Goal: Task Accomplishment & Management: Use online tool/utility

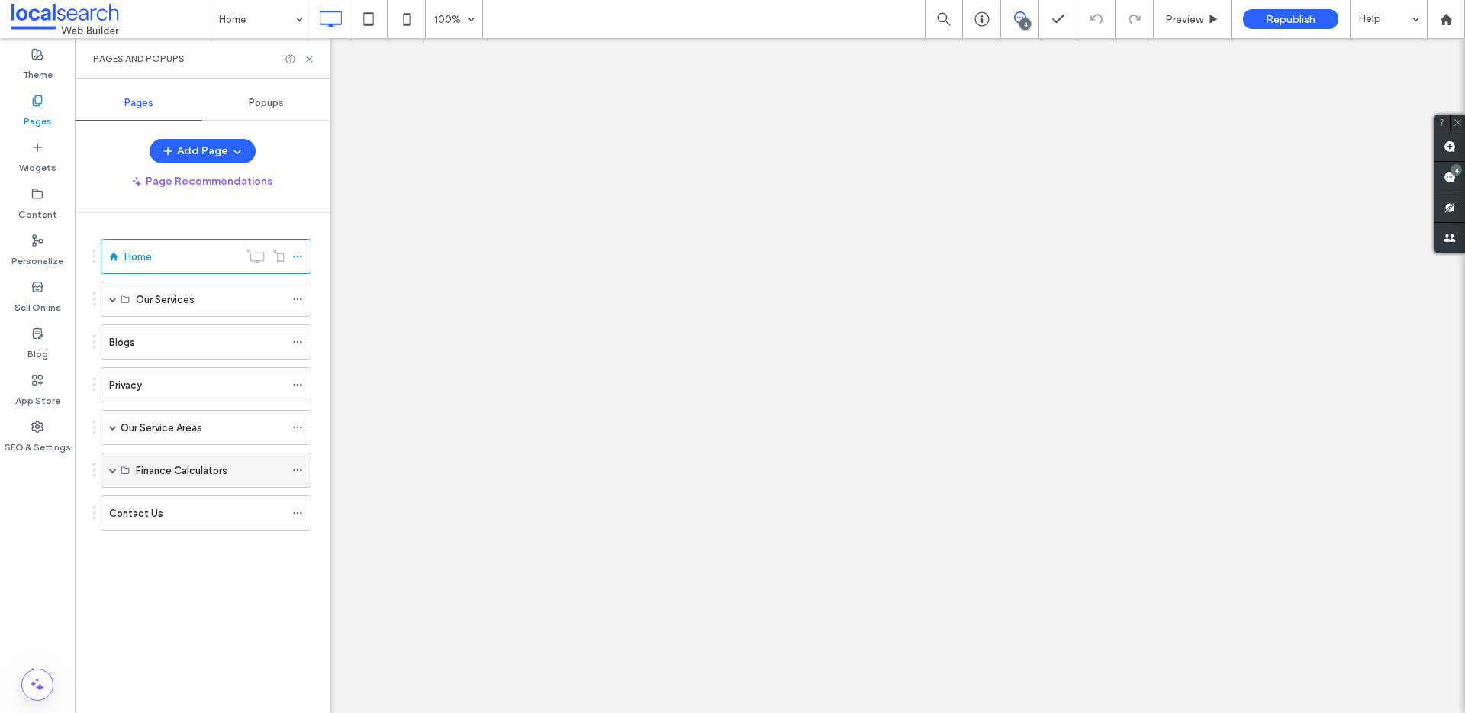
click at [114, 473] on span at bounding box center [113, 470] width 8 height 8
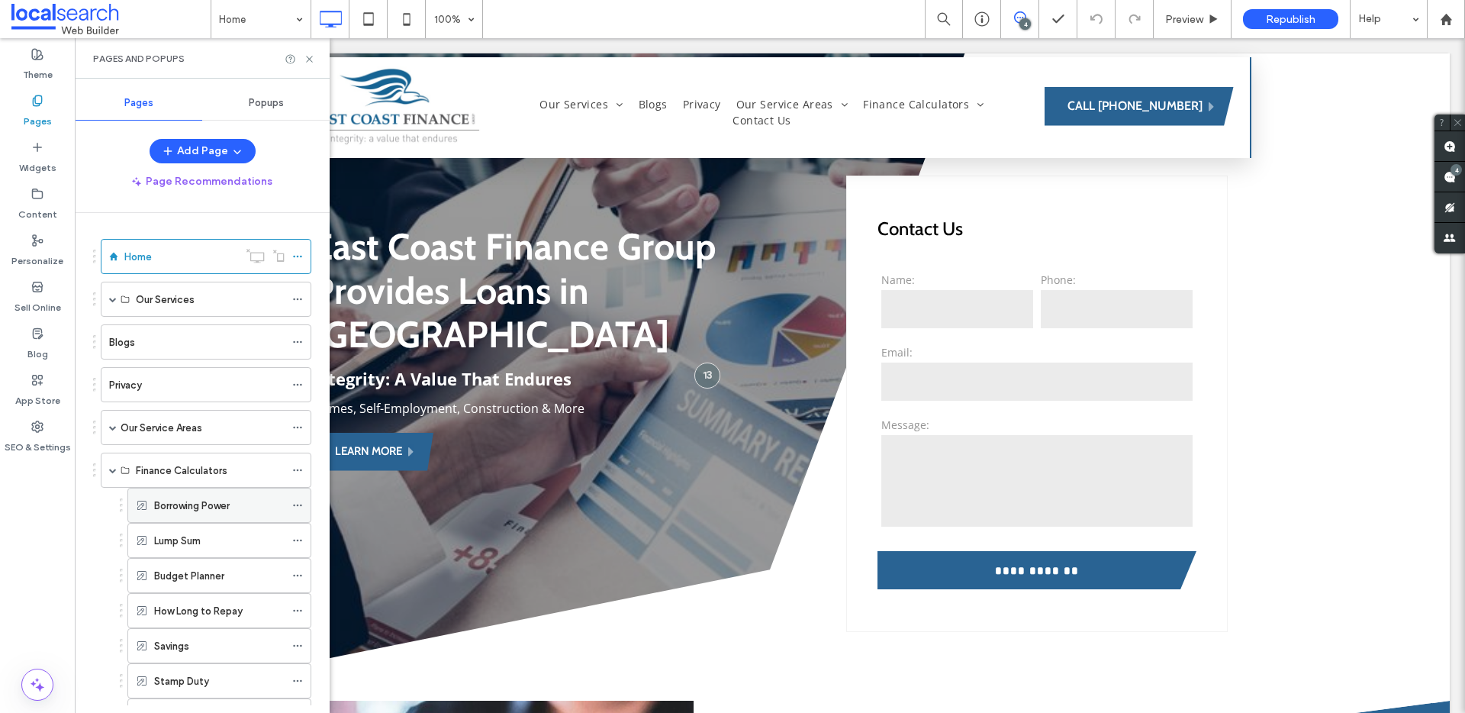
click at [214, 517] on div "Borrowing Power" at bounding box center [219, 505] width 130 height 34
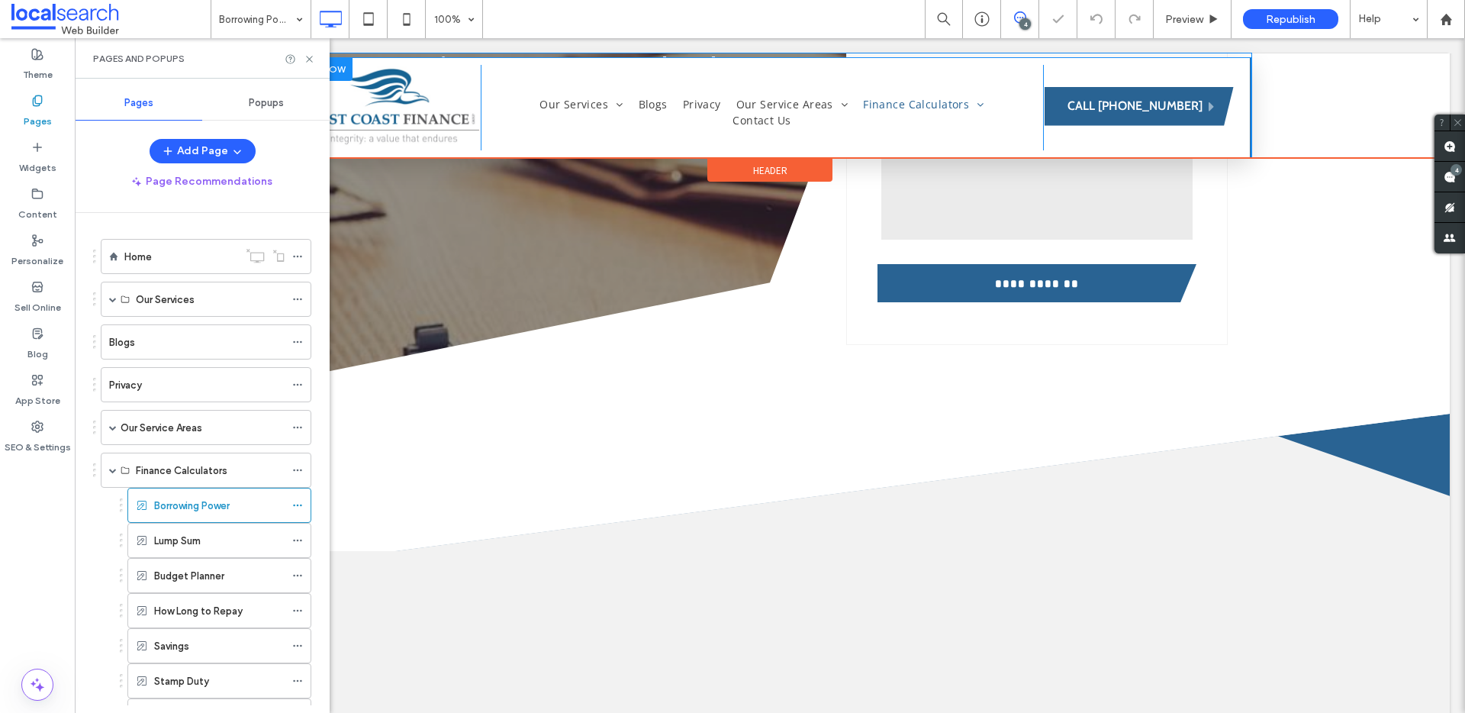
scroll to position [113, 0]
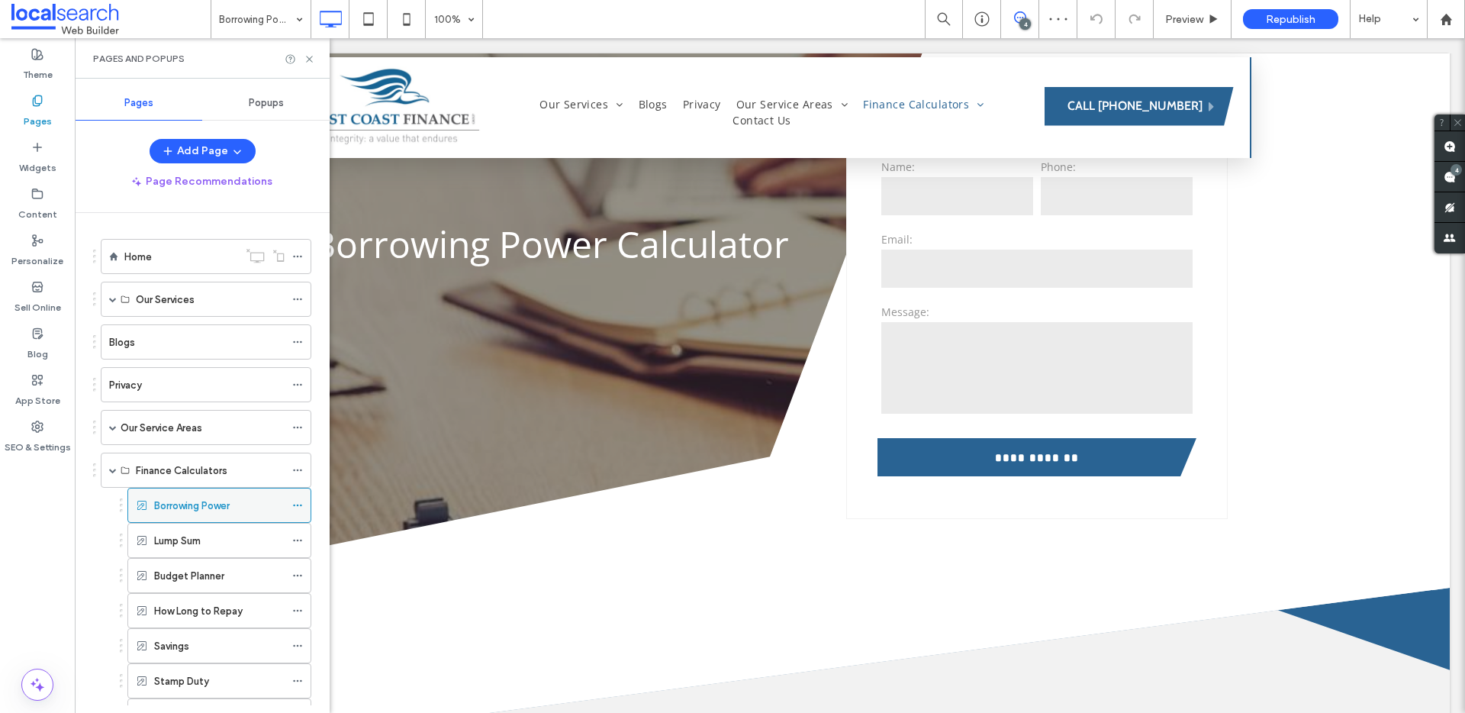
click at [296, 504] on icon at bounding box center [297, 505] width 11 height 11
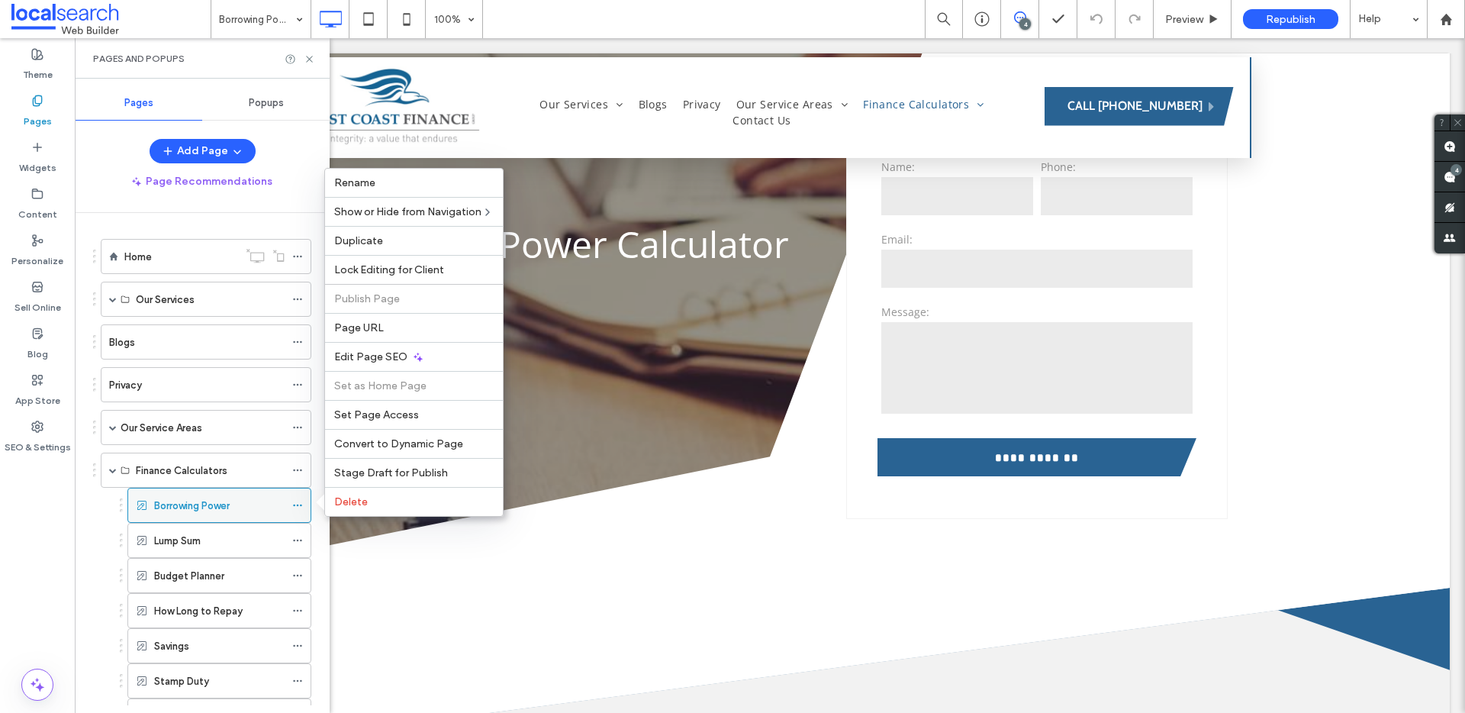
click at [296, 504] on icon at bounding box center [297, 505] width 11 height 11
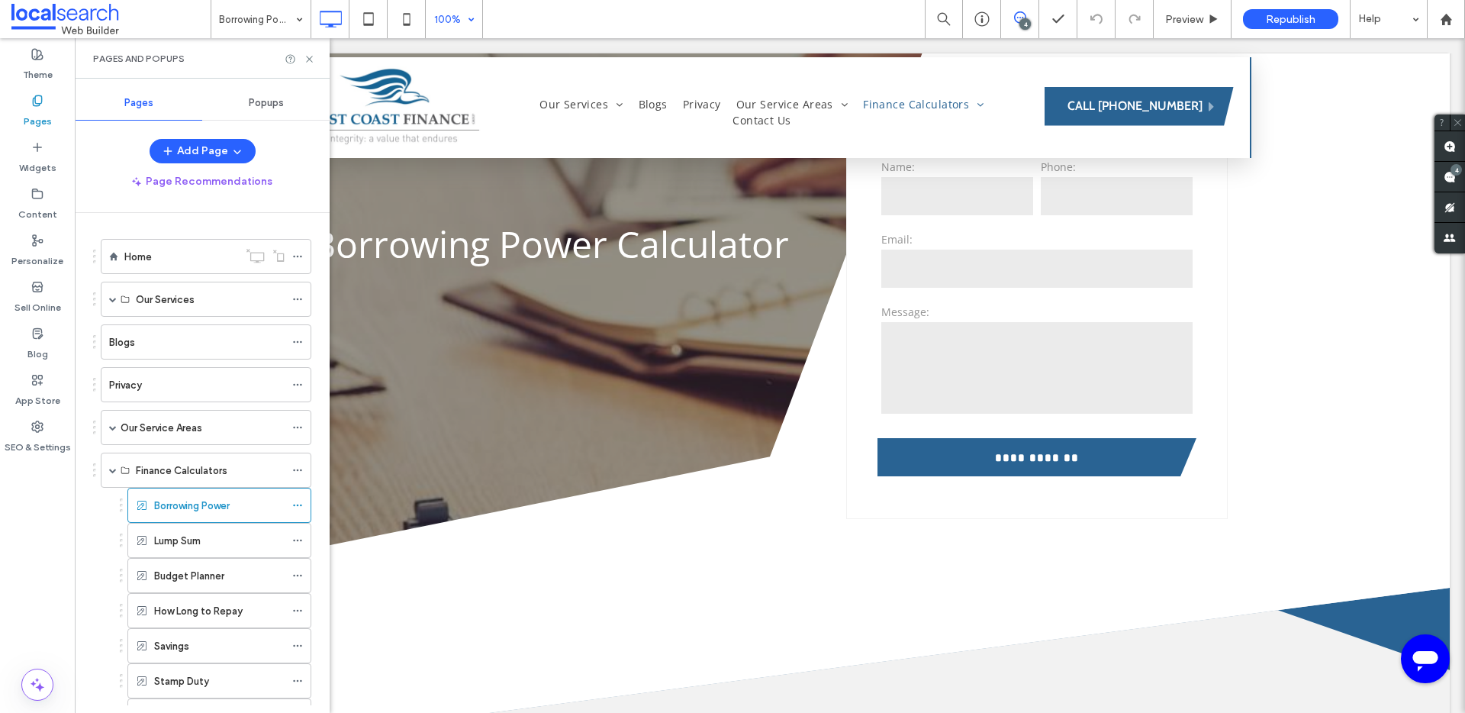
scroll to position [0, 0]
click at [289, 504] on div "Borrowing Power" at bounding box center [219, 505] width 184 height 35
click at [294, 504] on icon at bounding box center [297, 505] width 11 height 11
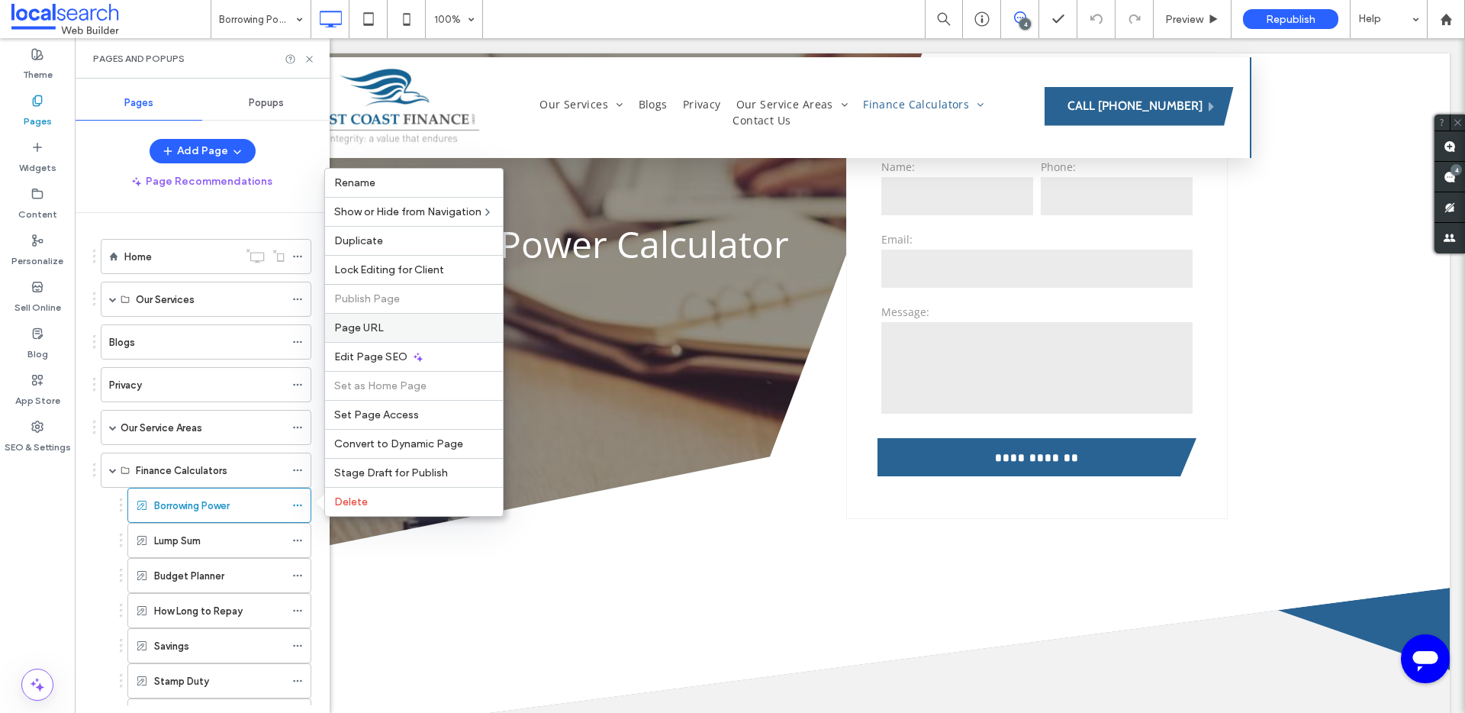
click at [433, 320] on div "Page URL" at bounding box center [414, 327] width 178 height 29
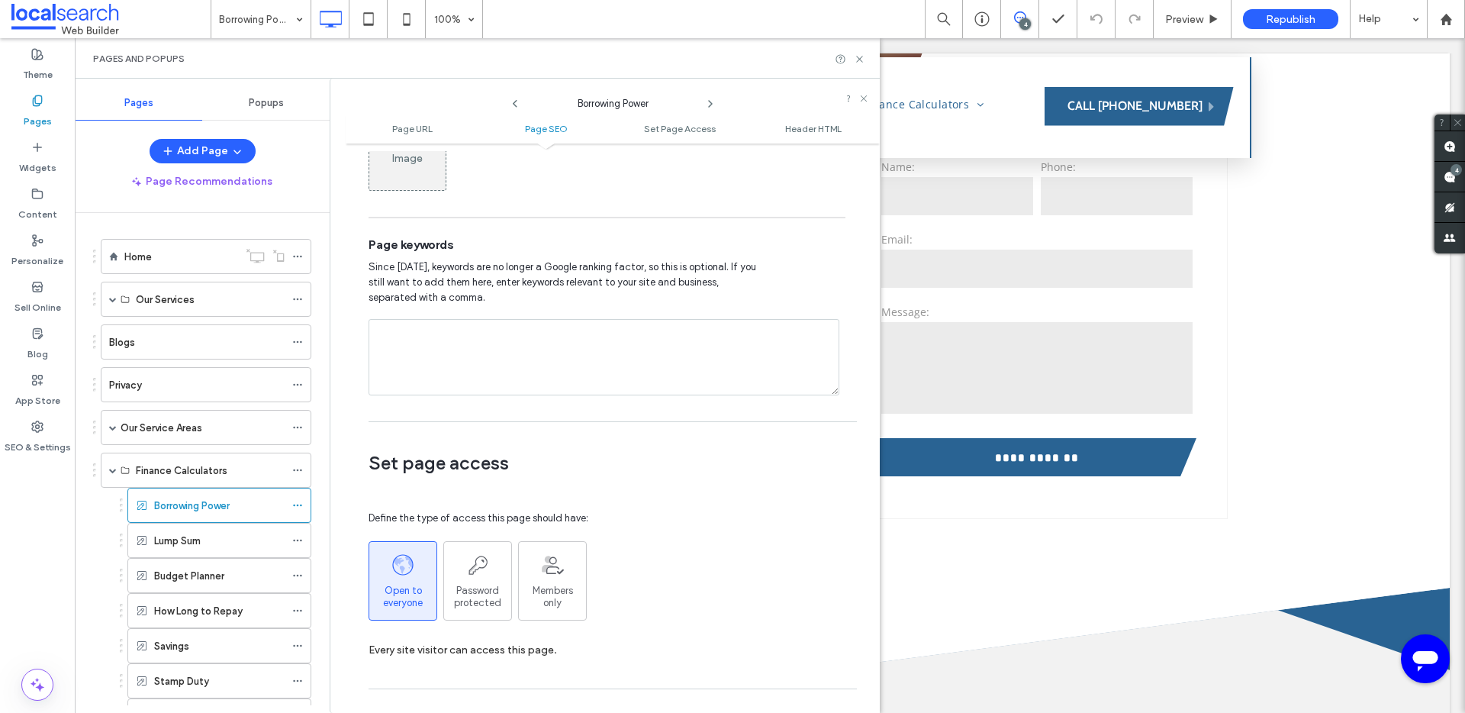
scroll to position [1235, 0]
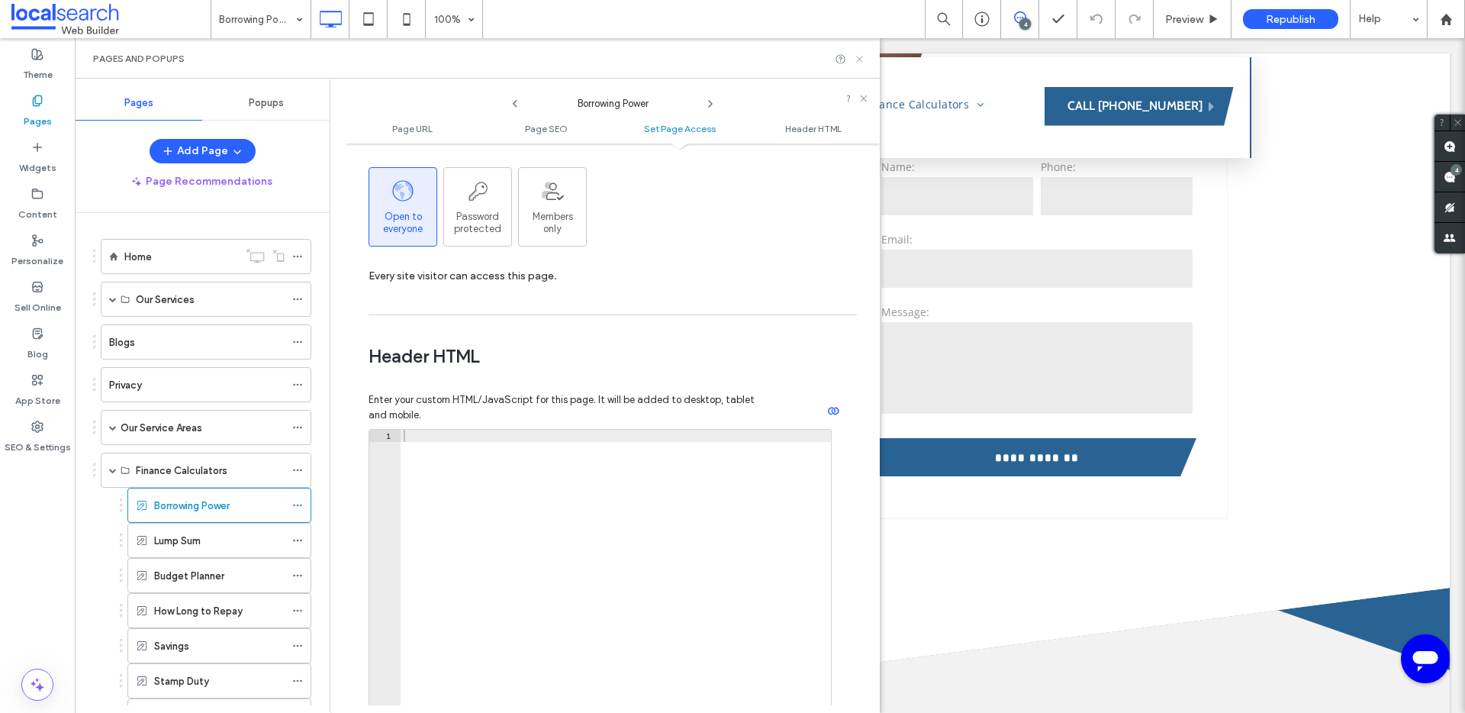
click at [860, 58] on use at bounding box center [859, 59] width 6 height 6
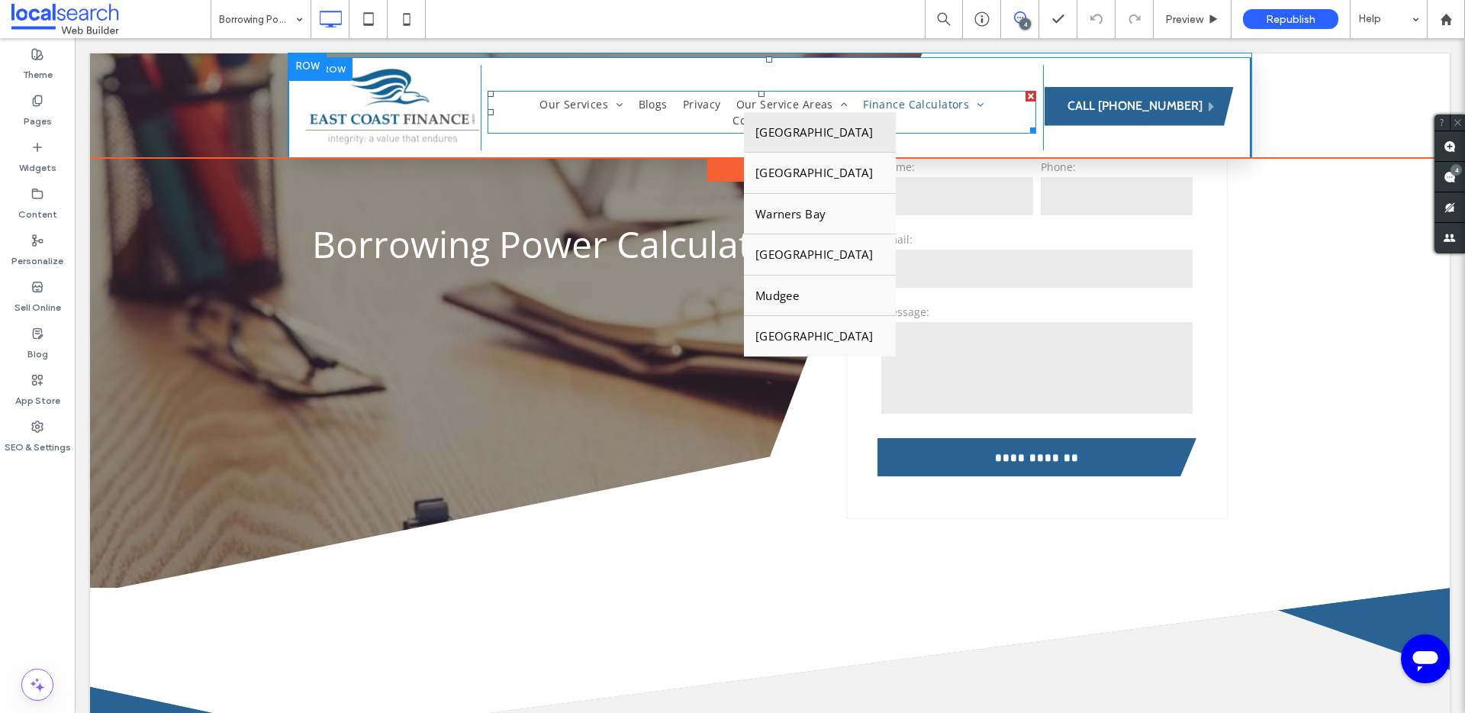
click at [744, 112] on link "[GEOGRAPHIC_DATA]" at bounding box center [820, 132] width 153 height 40
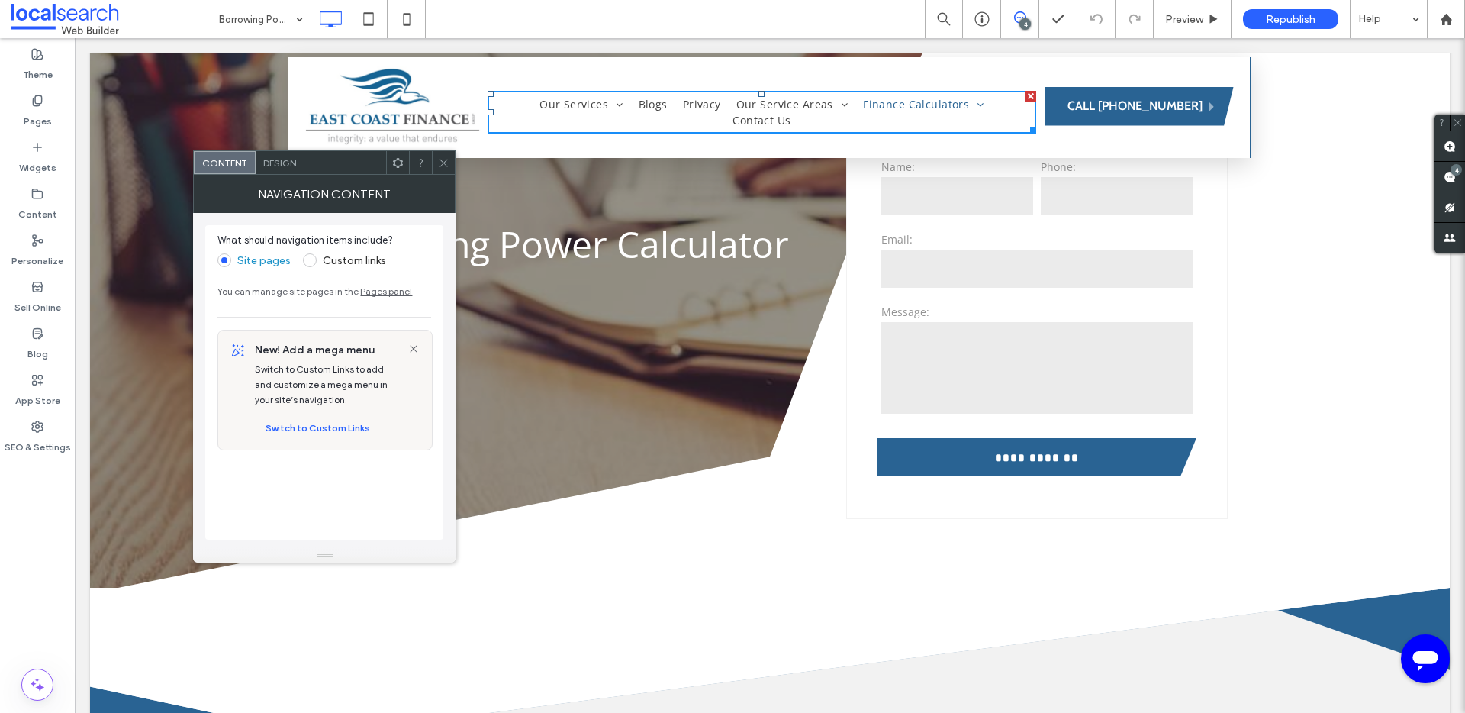
click at [438, 168] on span at bounding box center [443, 162] width 11 height 23
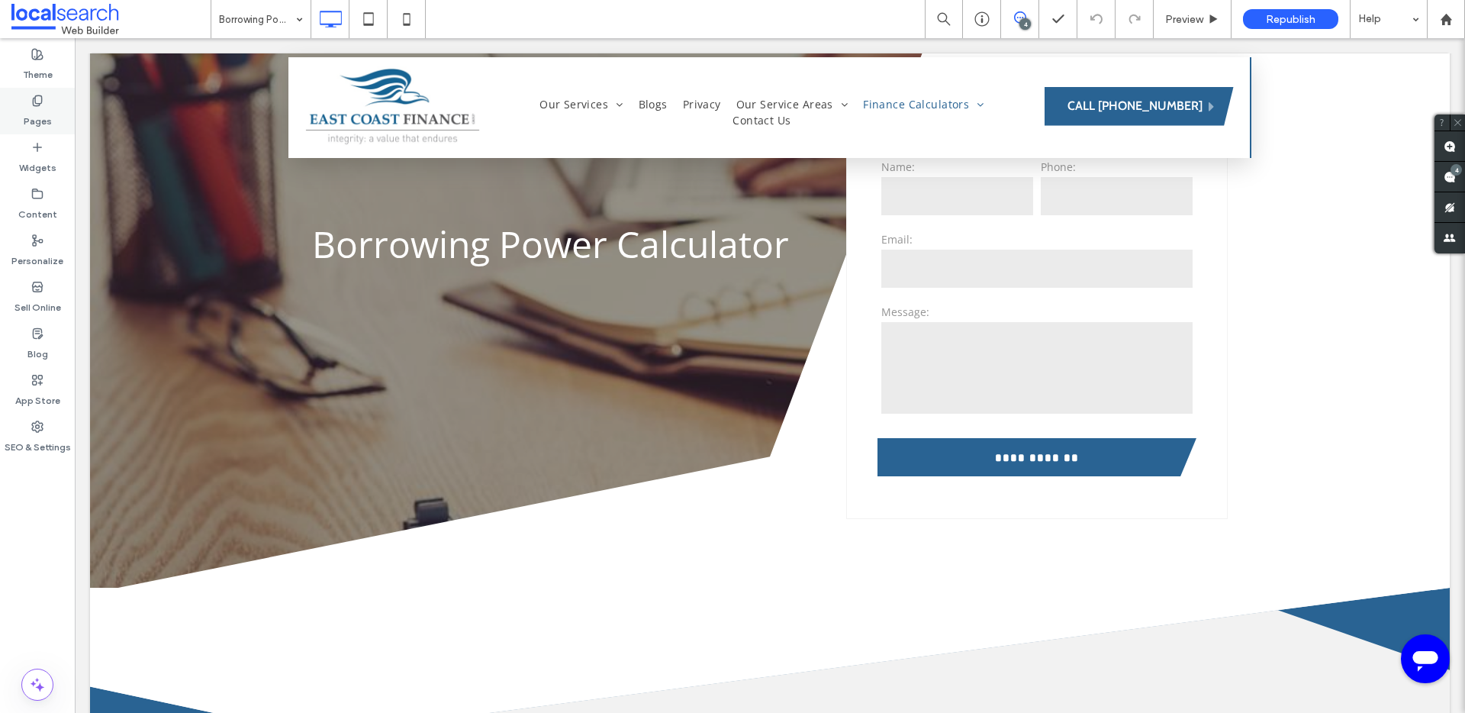
click at [37, 121] on label "Pages" at bounding box center [38, 117] width 28 height 21
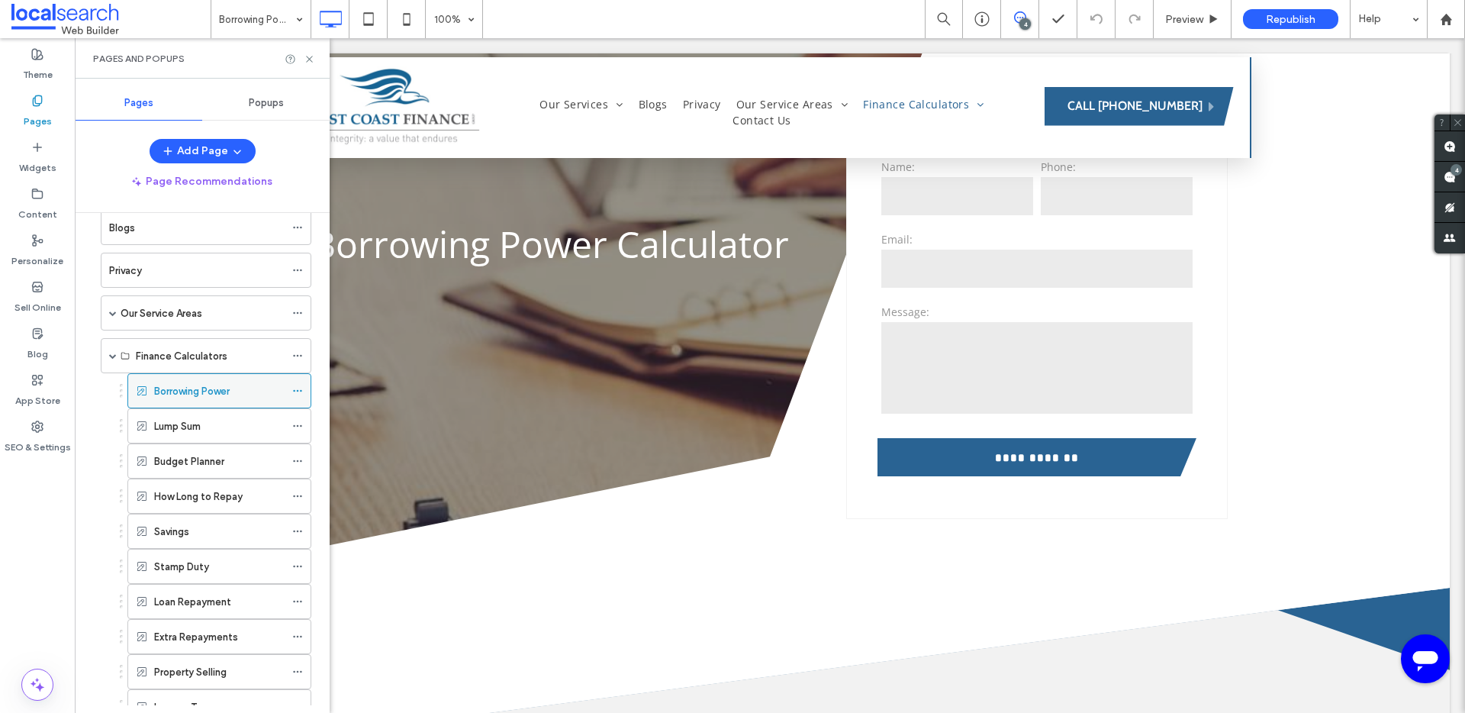
scroll to position [119, 0]
click at [189, 394] on label "Borrowing Power" at bounding box center [192, 386] width 76 height 27
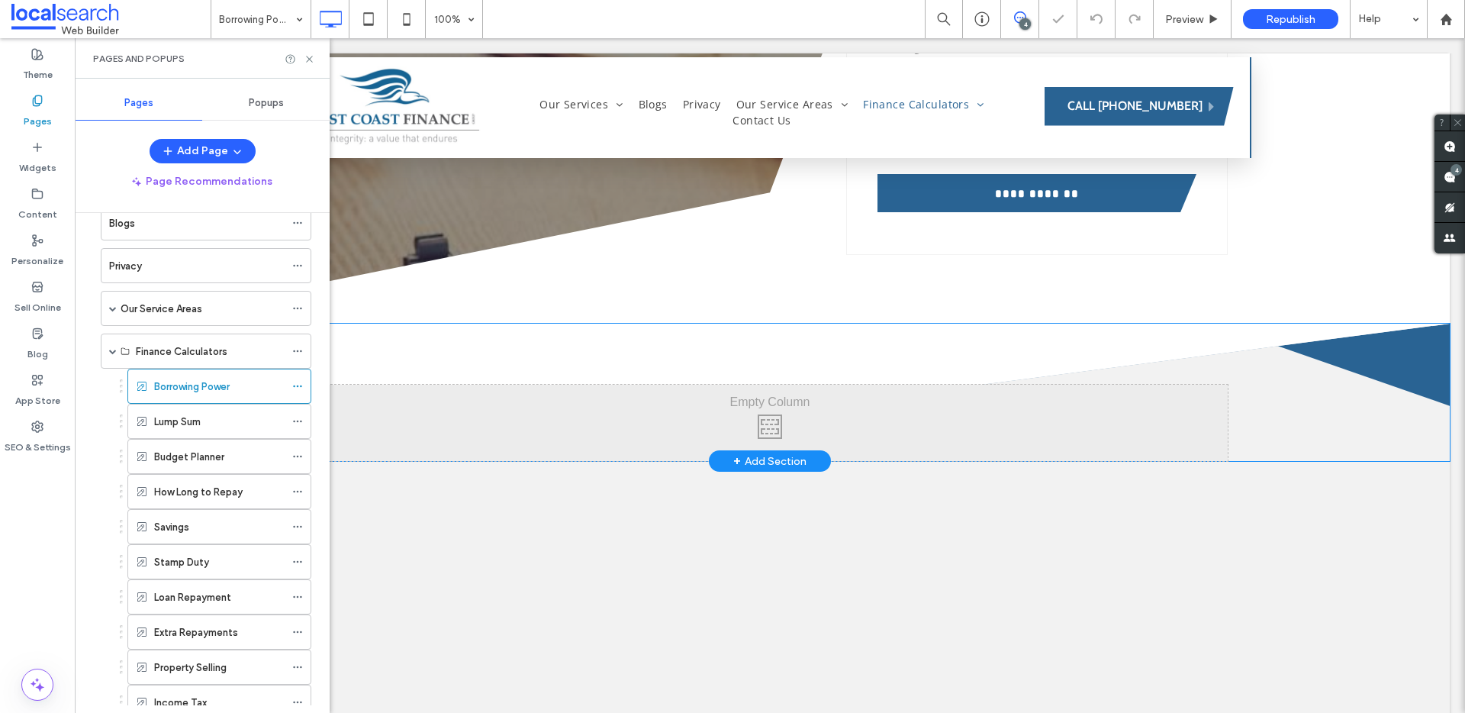
scroll to position [757, 0]
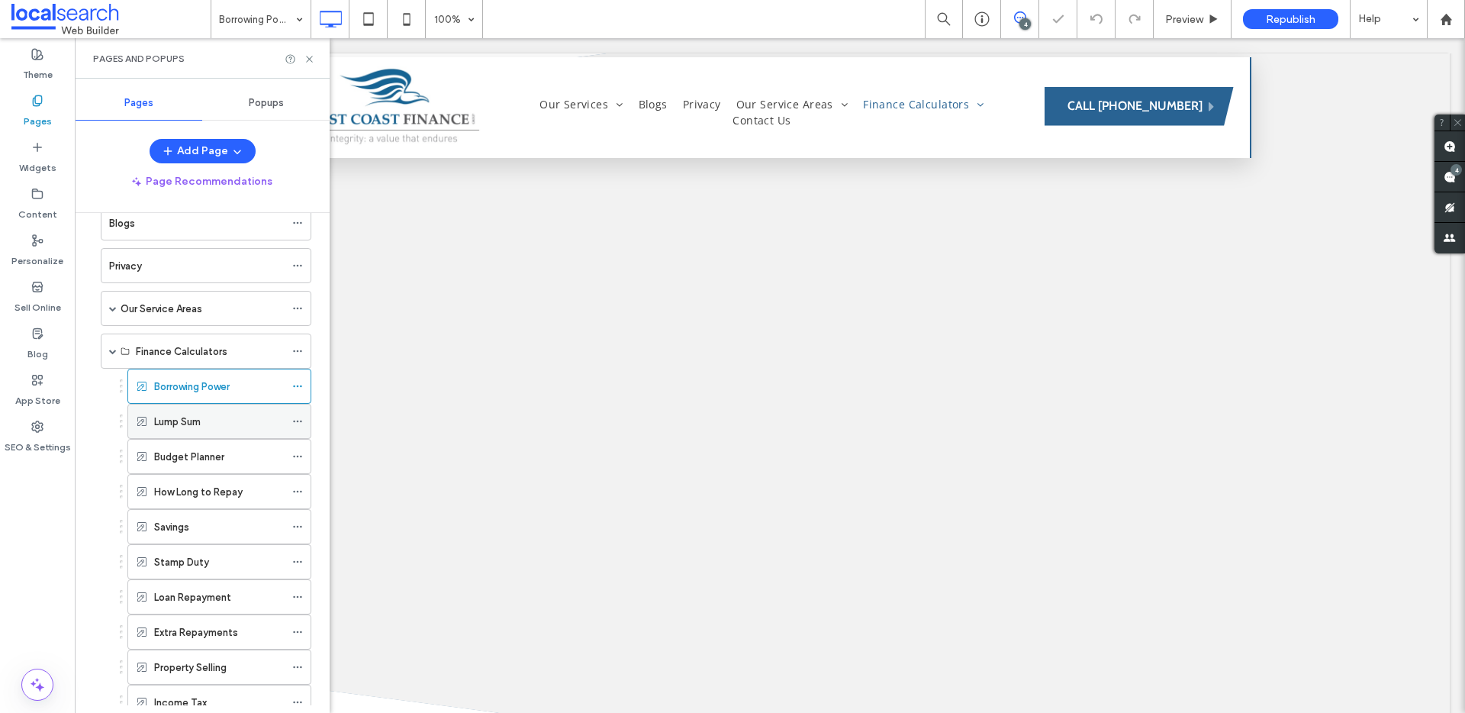
click at [198, 415] on label "Lump Sum" at bounding box center [177, 421] width 47 height 27
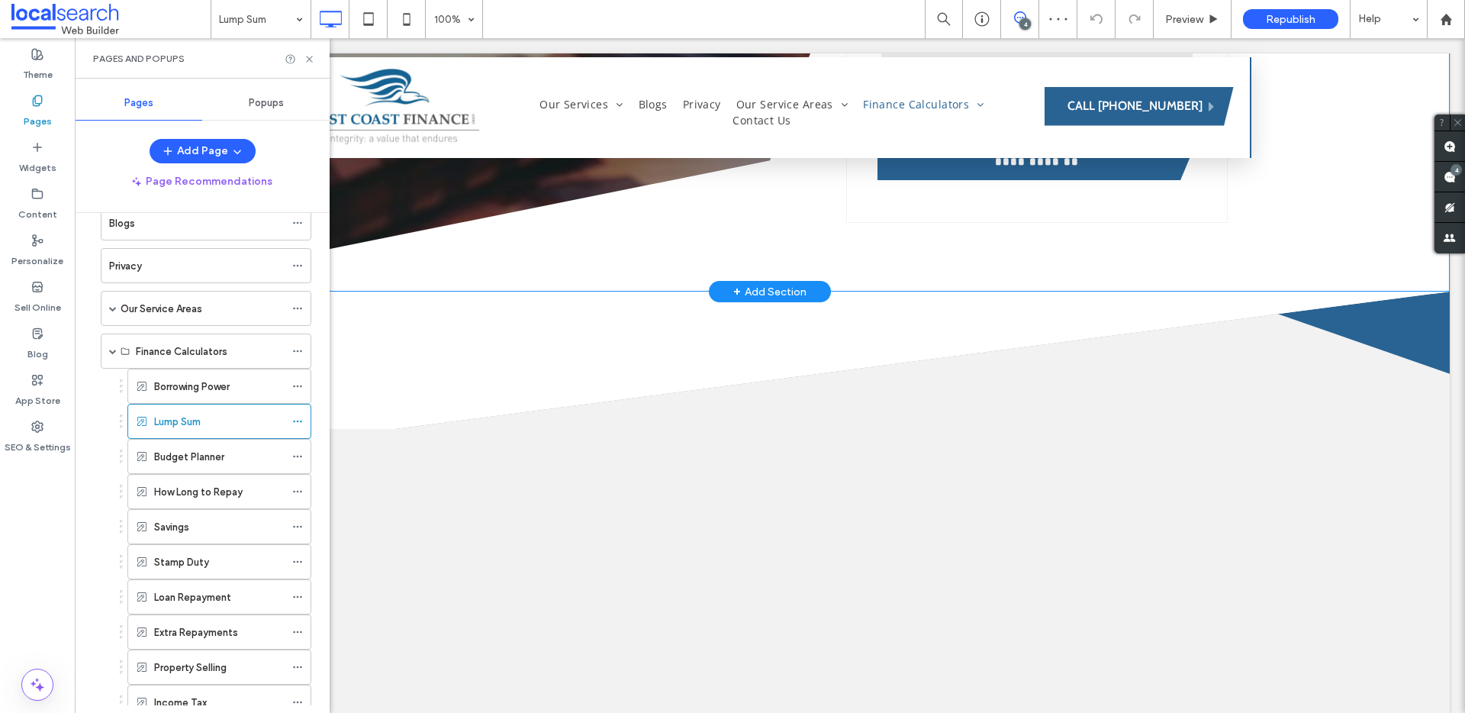
scroll to position [458, 0]
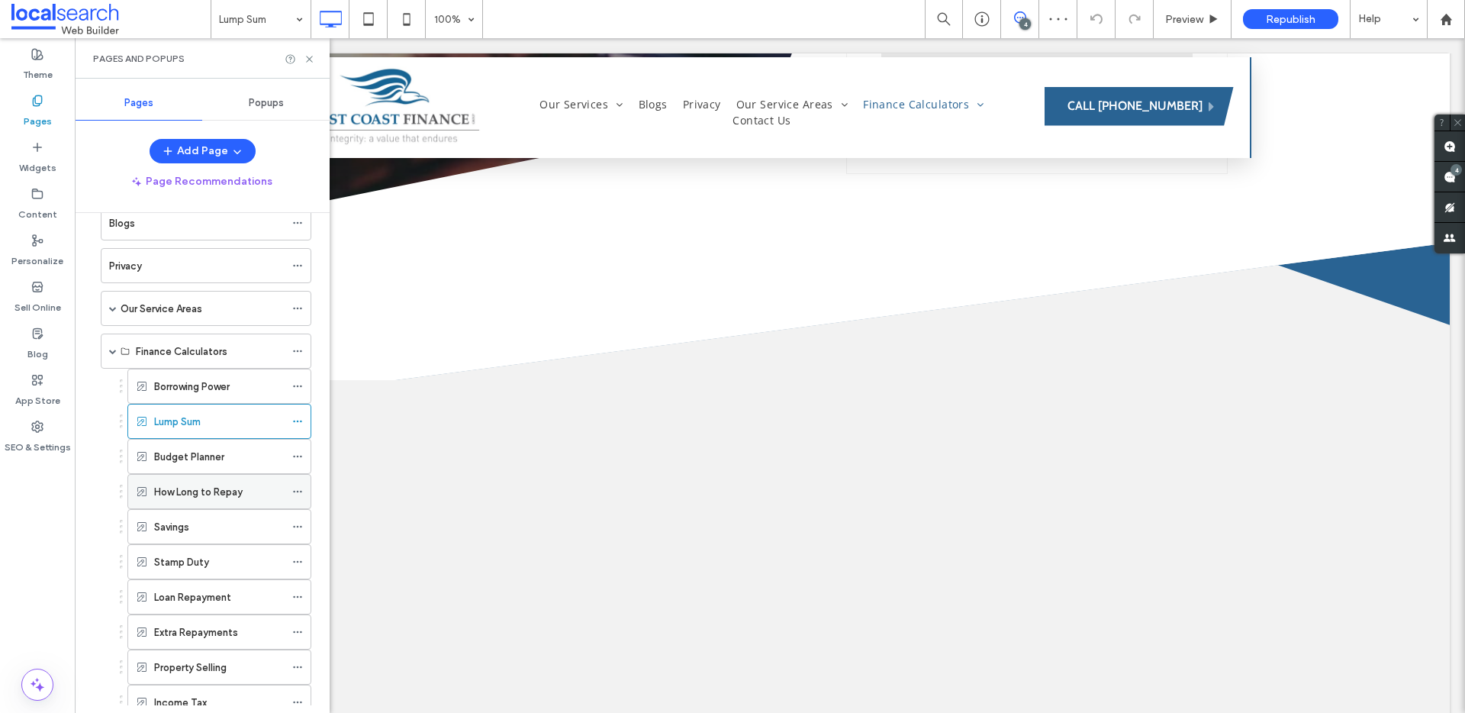
click at [196, 493] on label "How Long to Repay" at bounding box center [198, 491] width 89 height 27
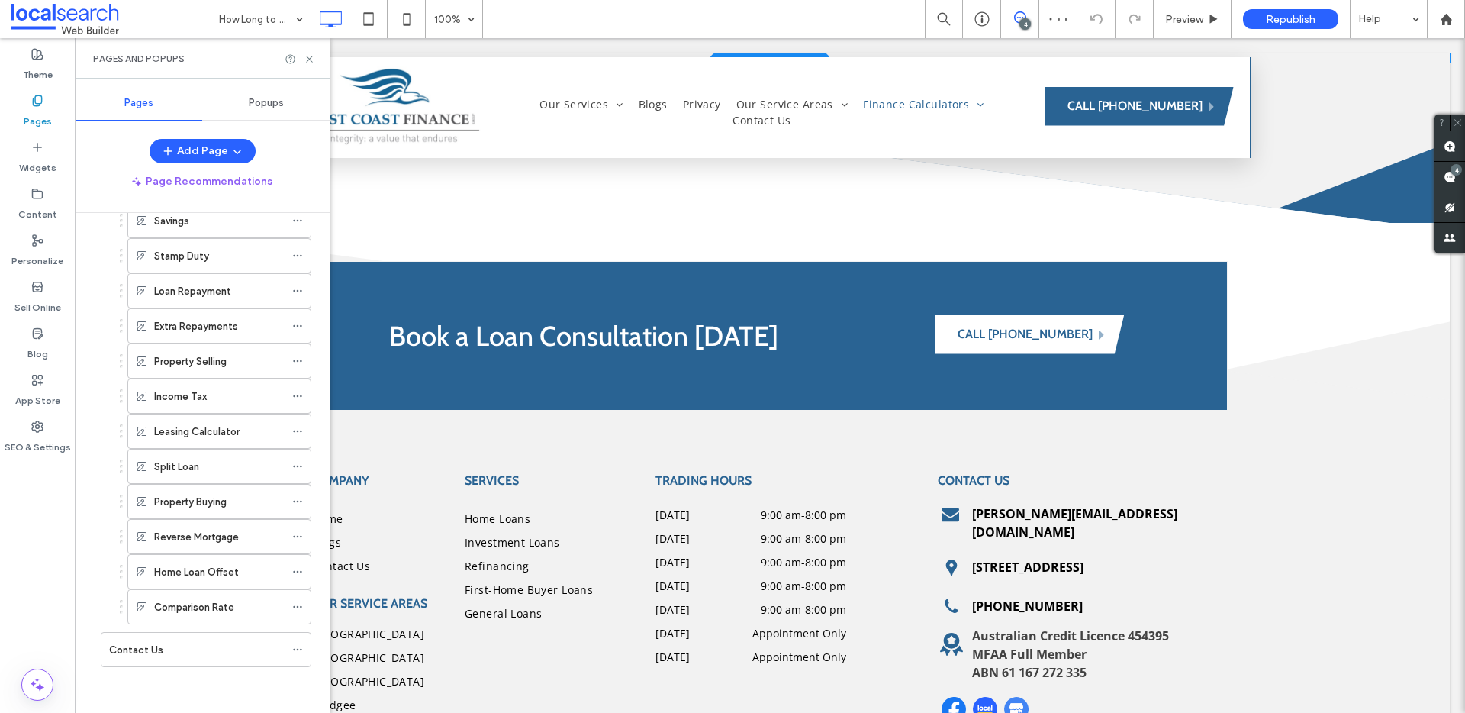
scroll to position [683, 0]
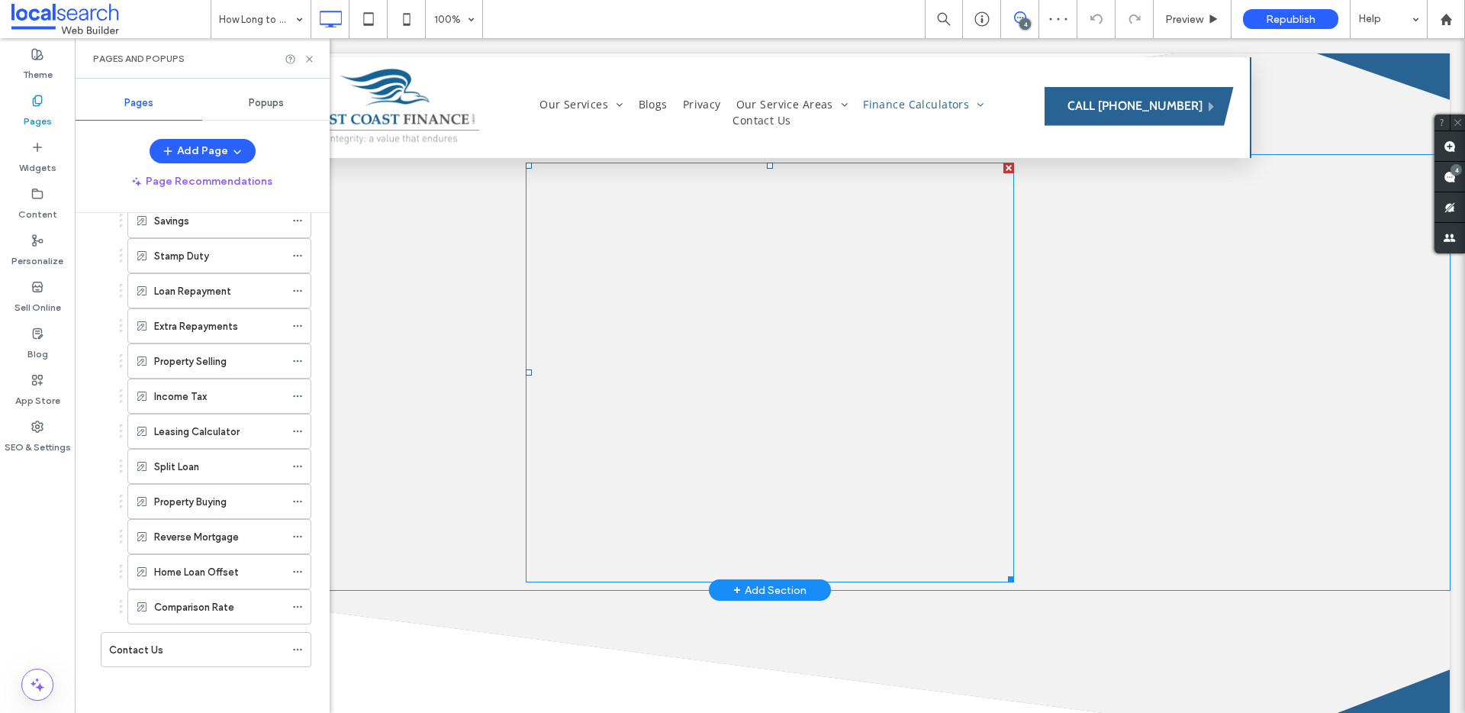
click at [797, 392] on span at bounding box center [770, 373] width 488 height 420
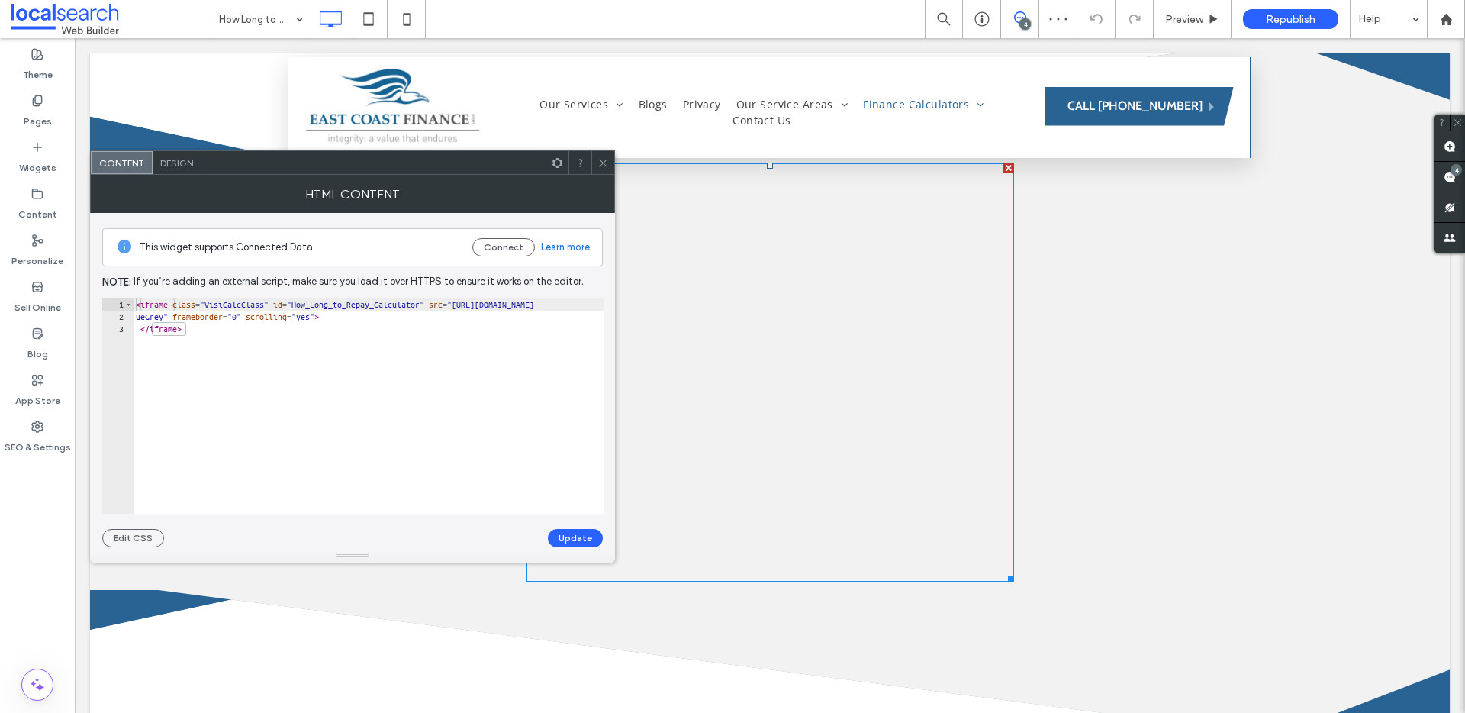
click at [602, 163] on use at bounding box center [603, 163] width 8 height 8
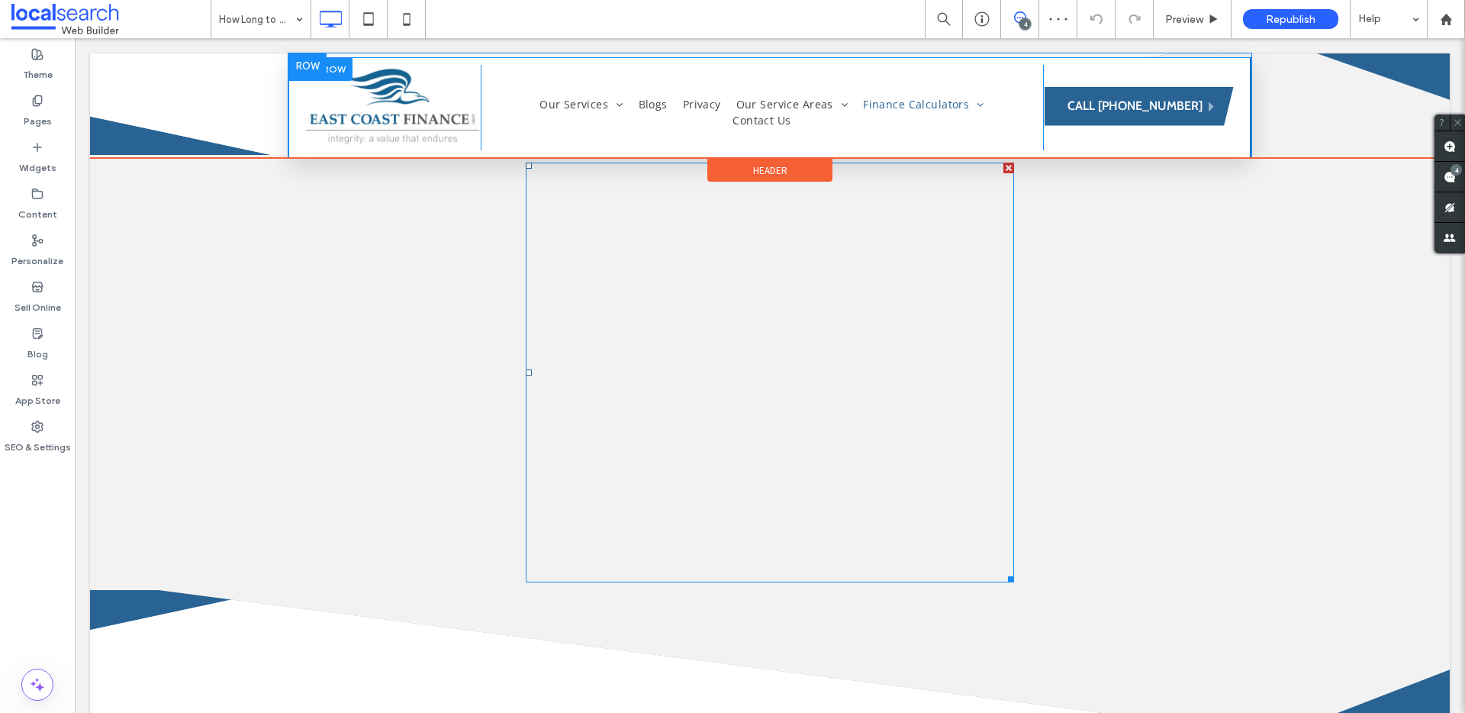
scroll to position [150, 0]
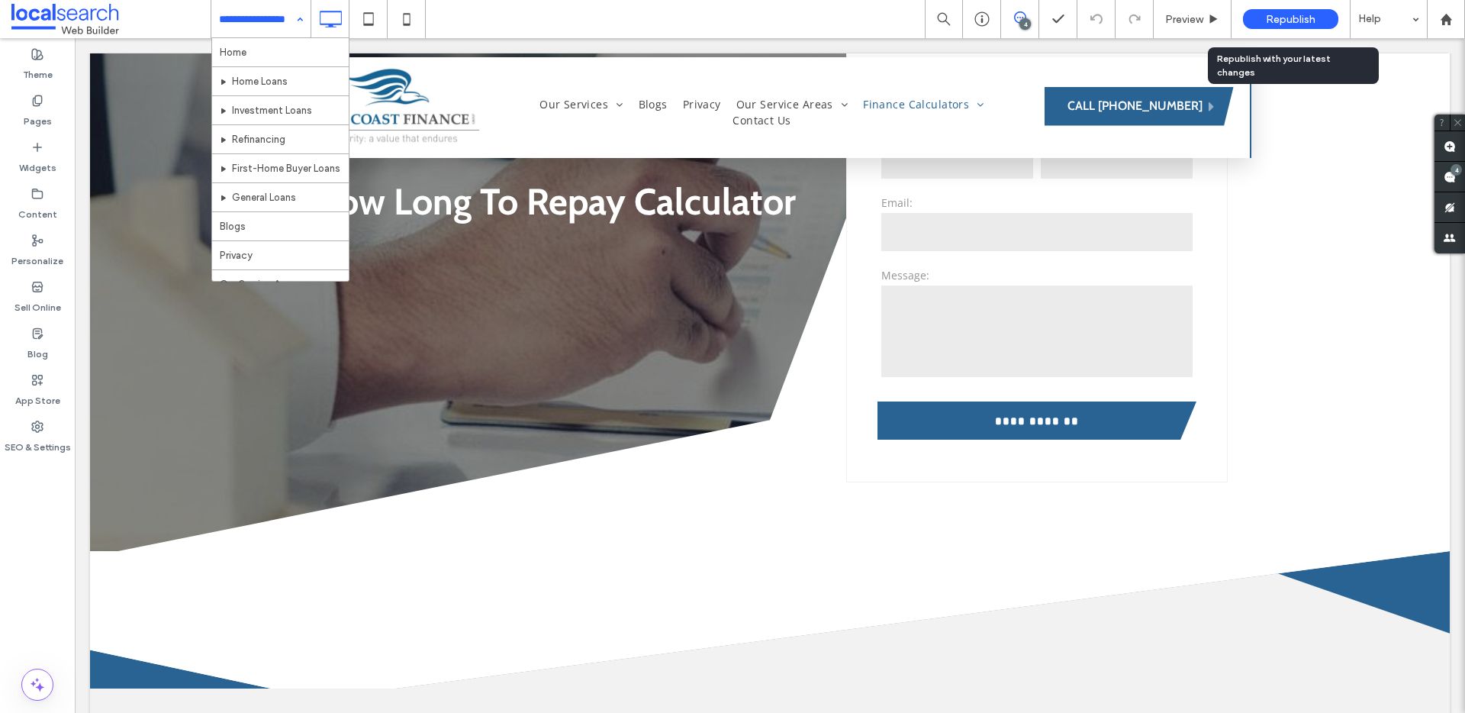
click at [1290, 14] on span "Republish" at bounding box center [1291, 19] width 50 height 13
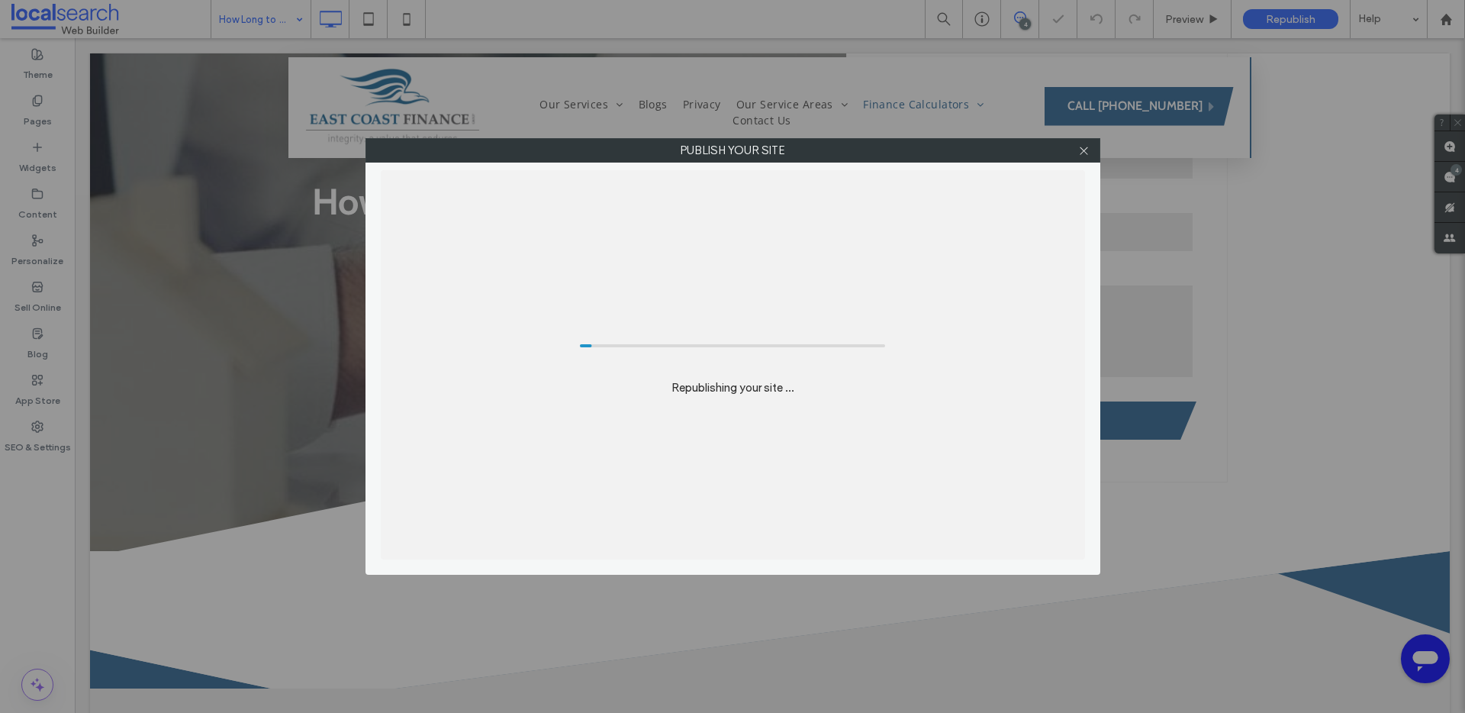
scroll to position [0, 0]
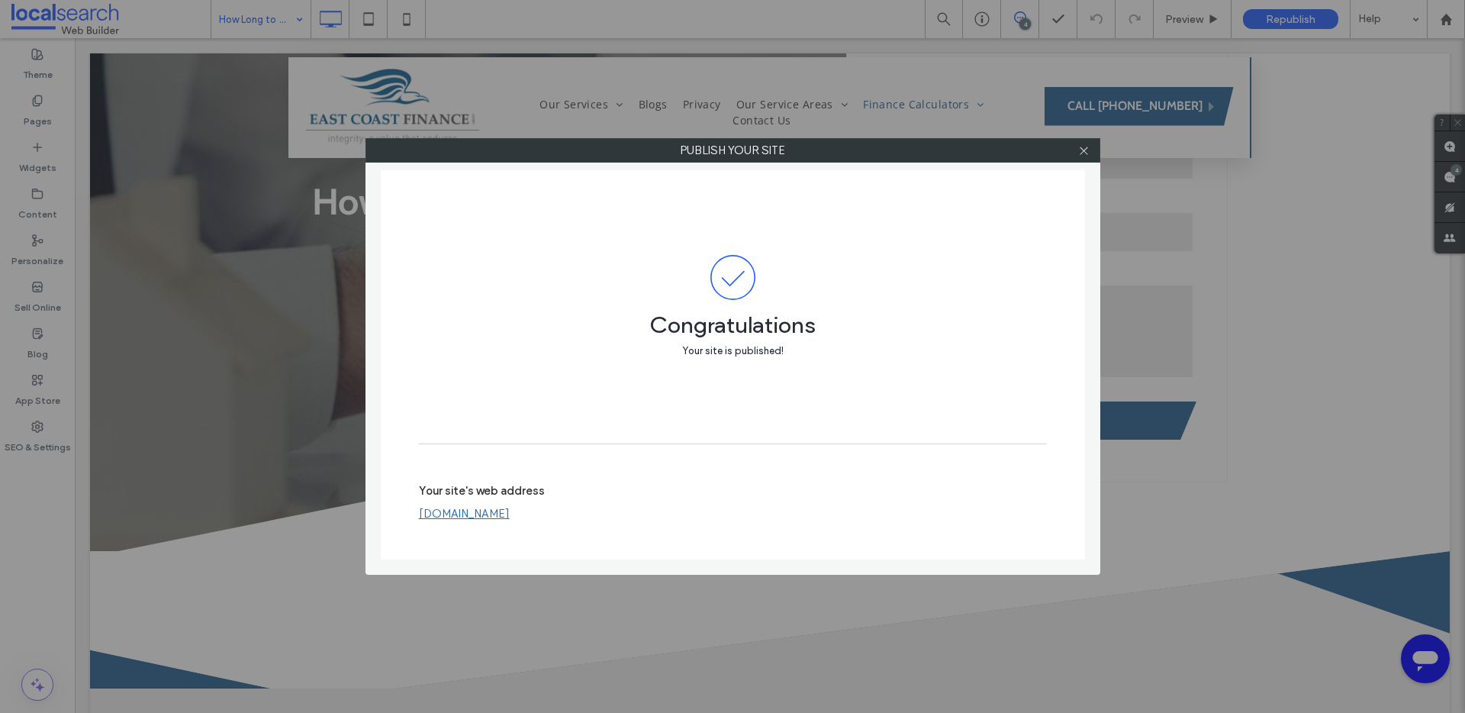
click at [1073, 154] on div at bounding box center [1084, 150] width 23 height 23
click at [1080, 153] on icon at bounding box center [1083, 150] width 11 height 11
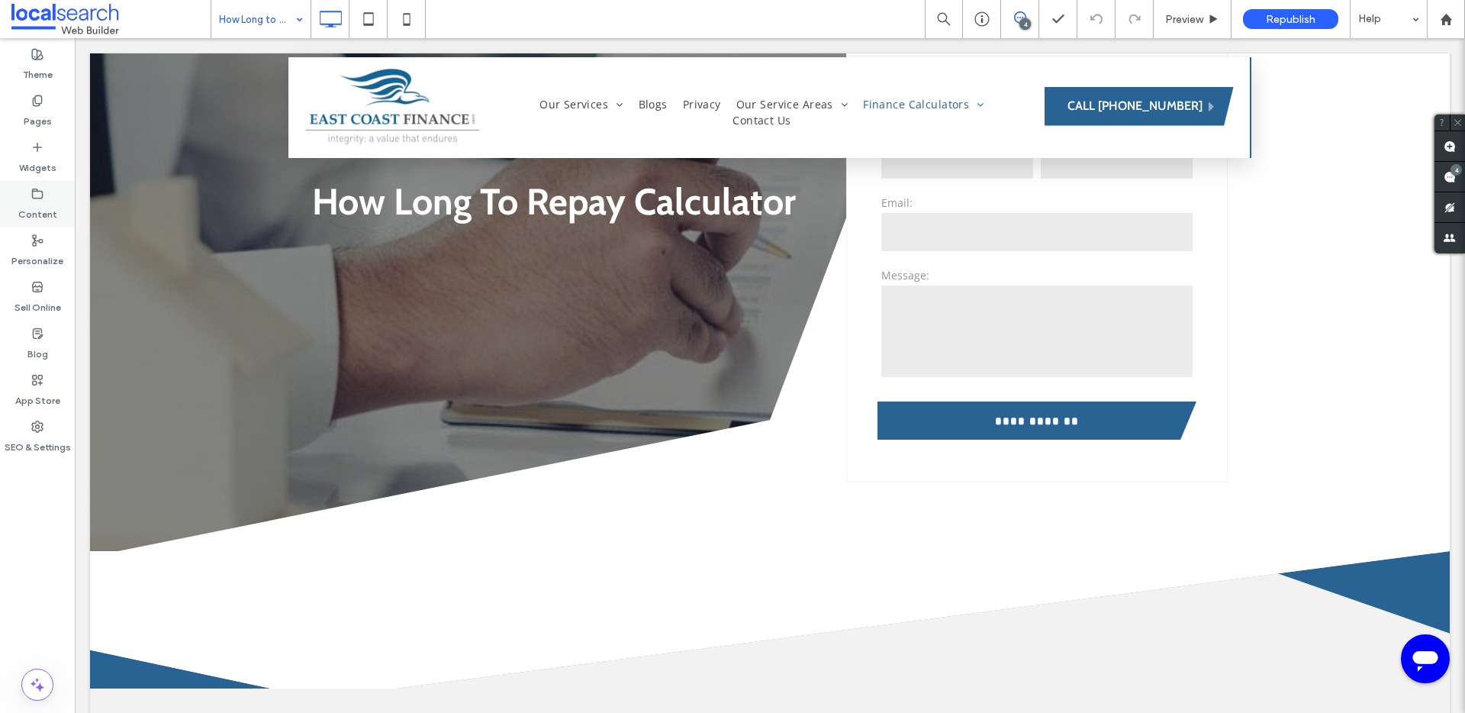
click at [45, 201] on label "Content" at bounding box center [37, 210] width 39 height 21
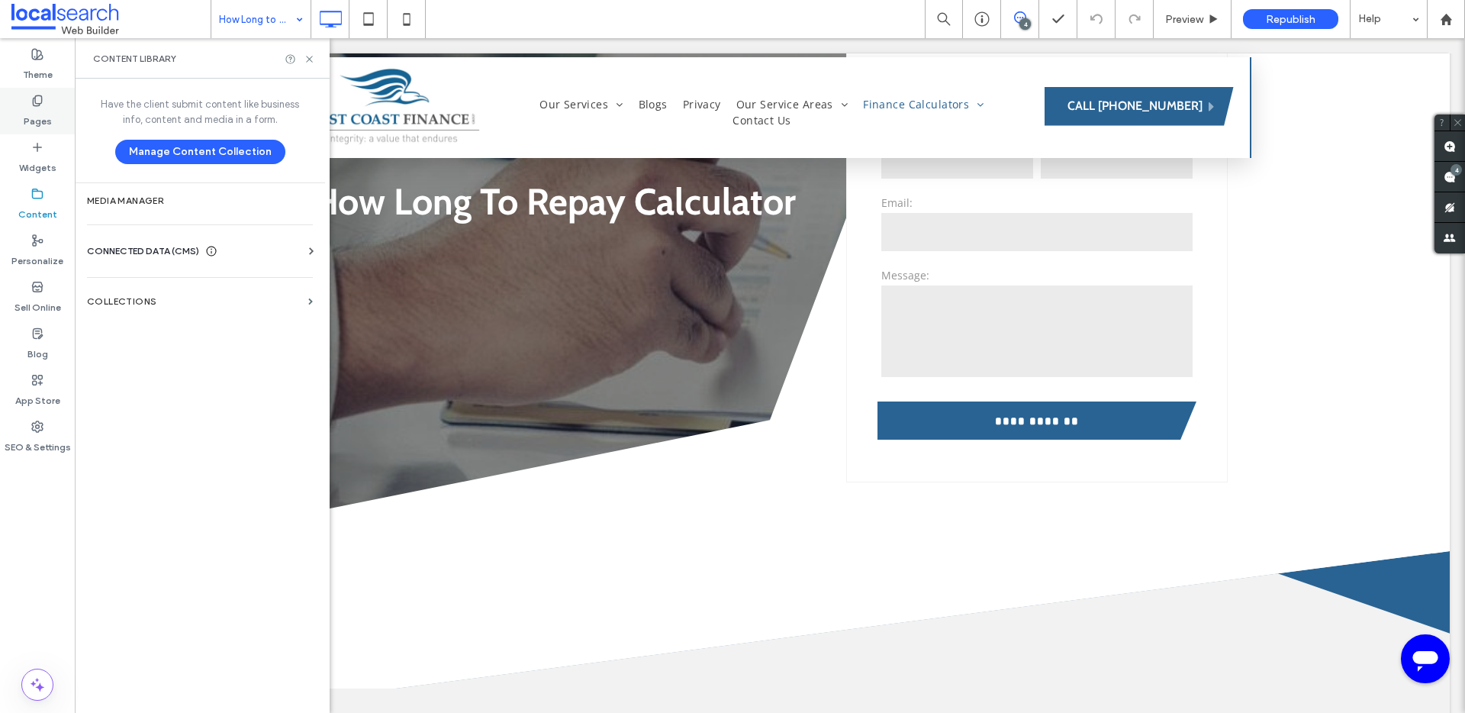
click at [46, 117] on label "Pages" at bounding box center [38, 117] width 28 height 21
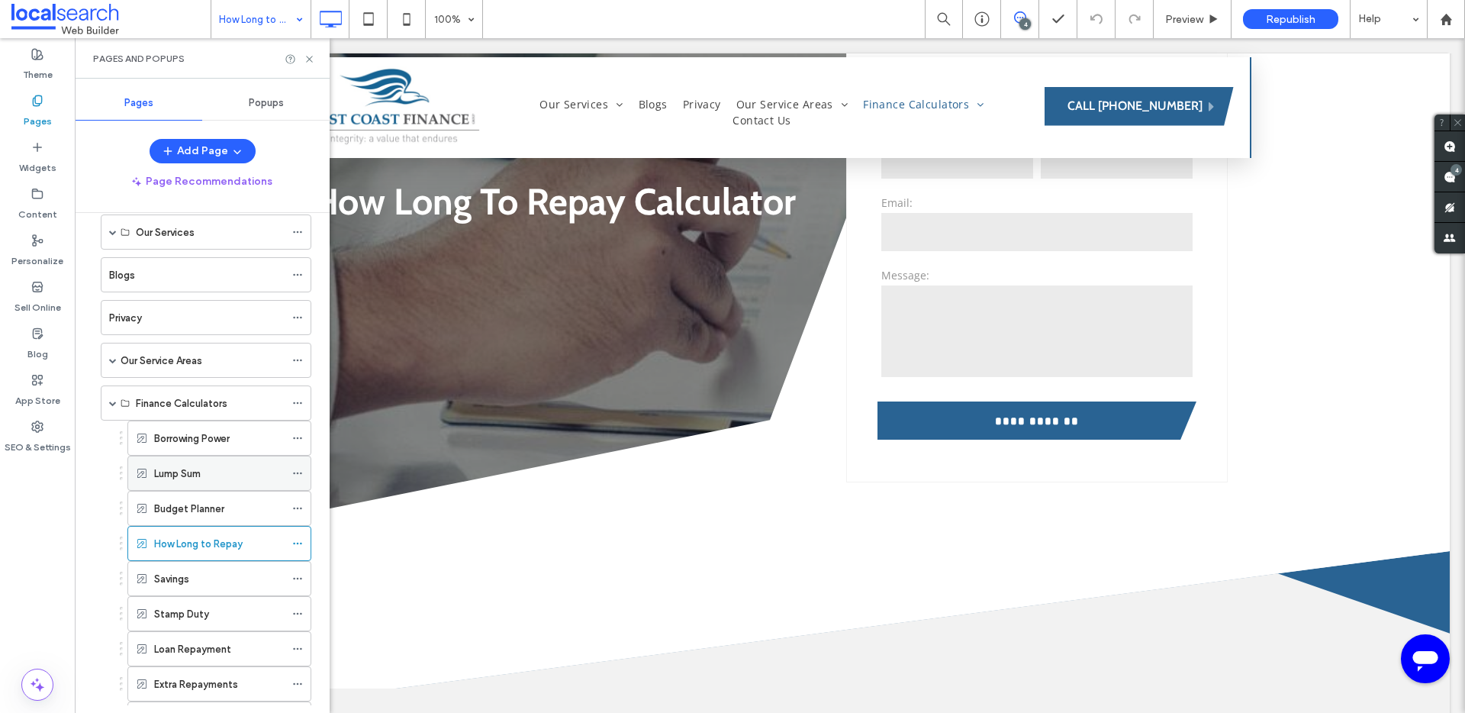
scroll to position [69, 0]
click at [211, 444] on div "Borrowing Power" at bounding box center [219, 436] width 130 height 34
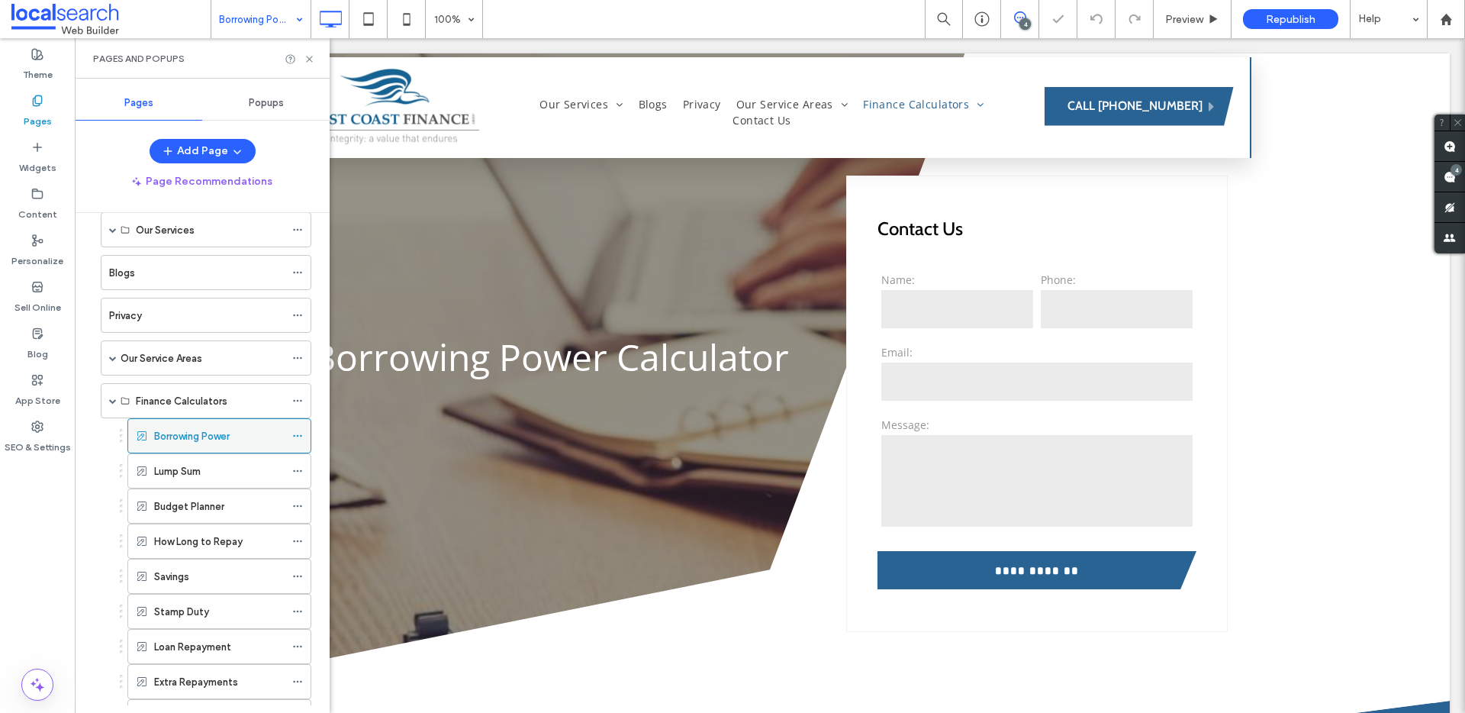
click at [293, 431] on icon at bounding box center [297, 435] width 11 height 11
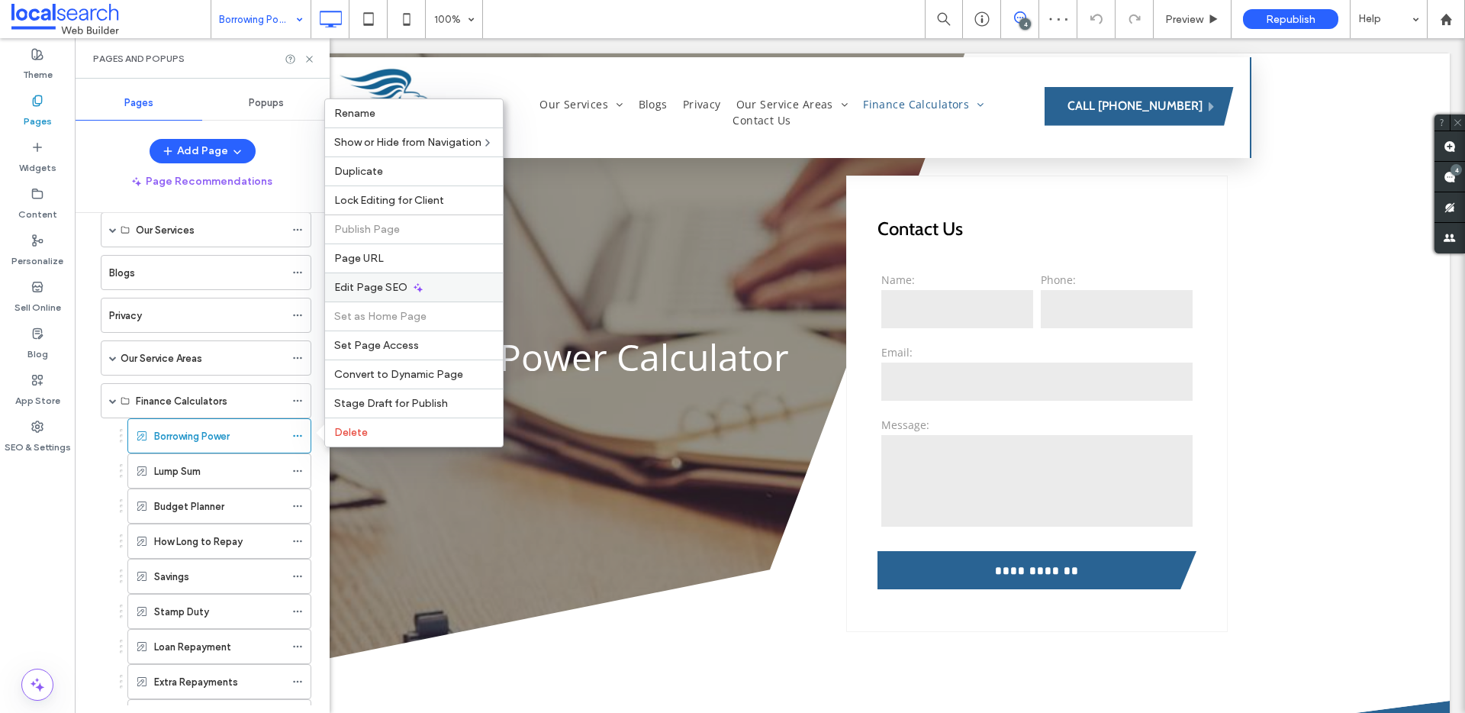
click at [394, 288] on span "Edit Page SEO" at bounding box center [370, 287] width 73 height 13
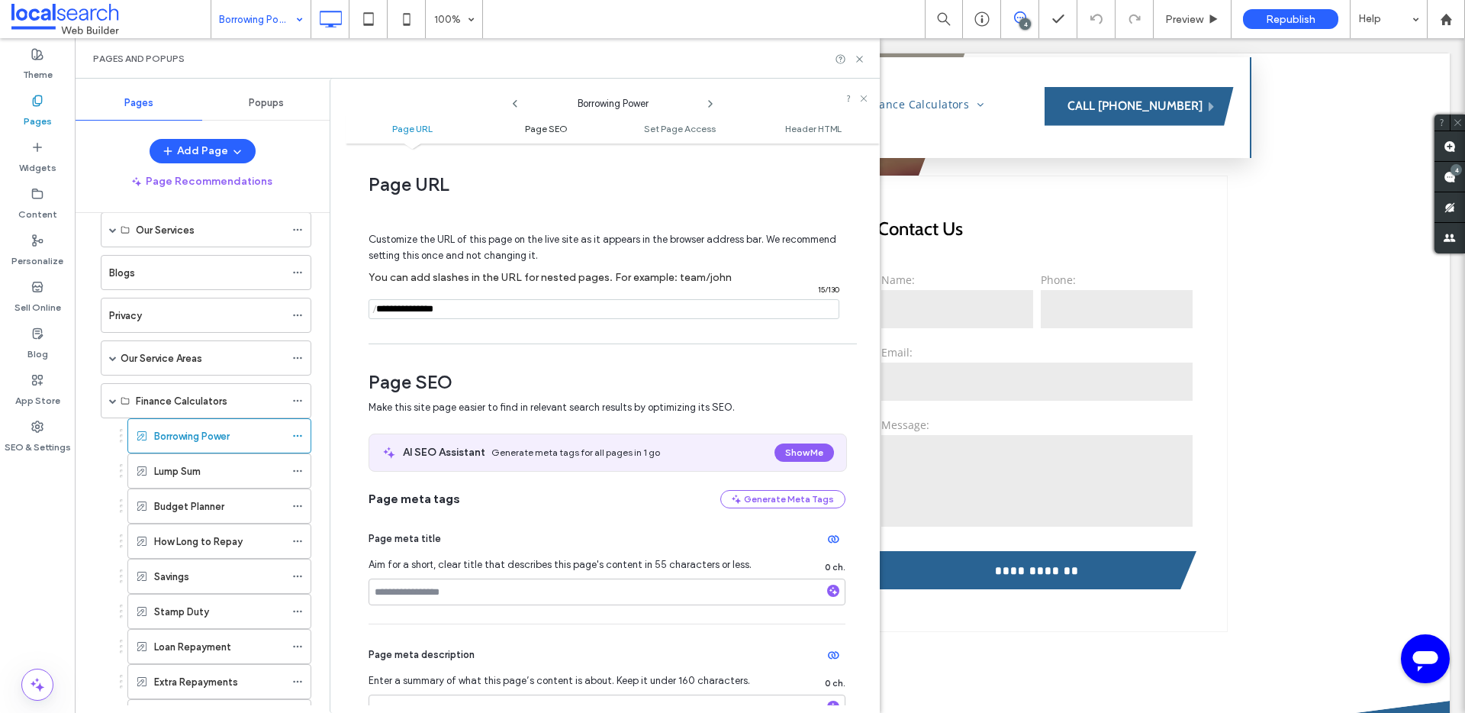
click at [546, 127] on span "Page SEO" at bounding box center [546, 128] width 43 height 11
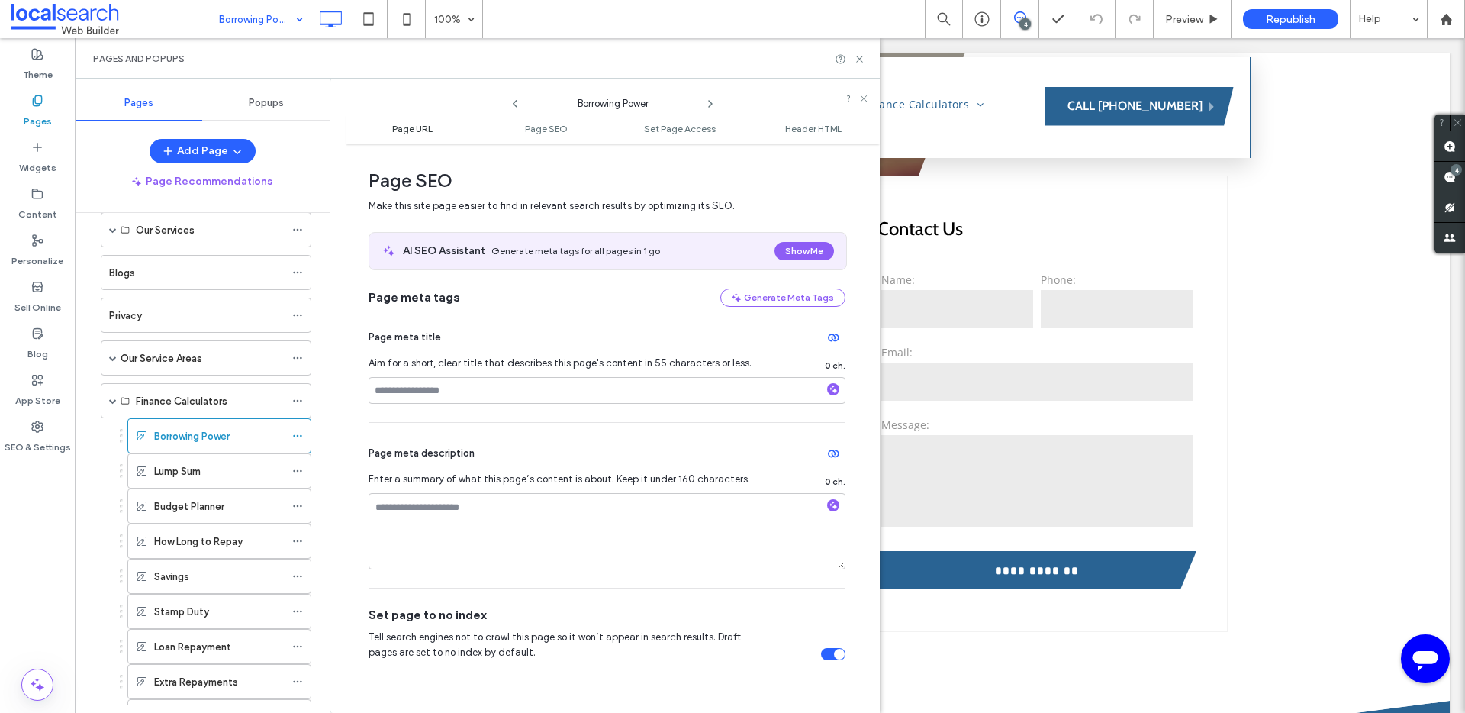
click at [414, 128] on span "Page URL" at bounding box center [412, 128] width 40 height 11
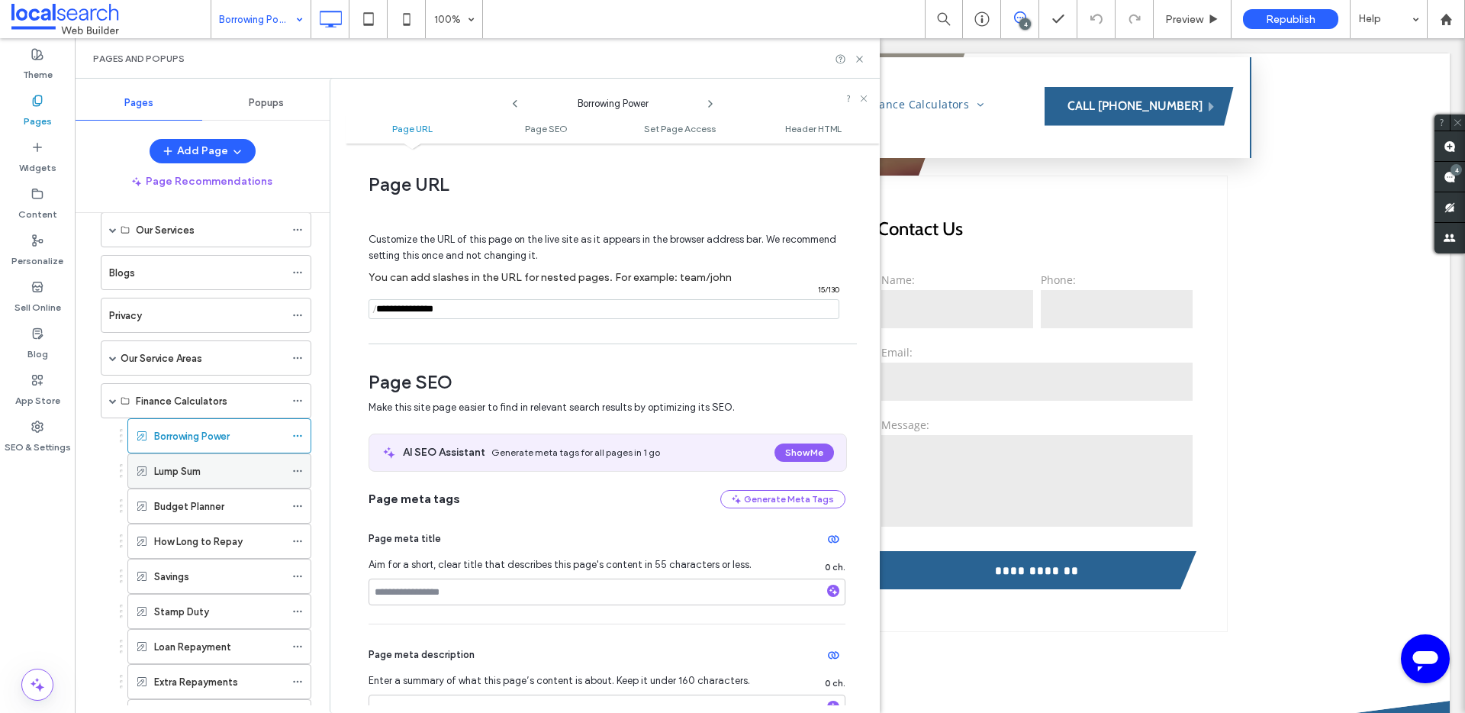
click at [221, 483] on div "Lump Sum" at bounding box center [219, 471] width 130 height 34
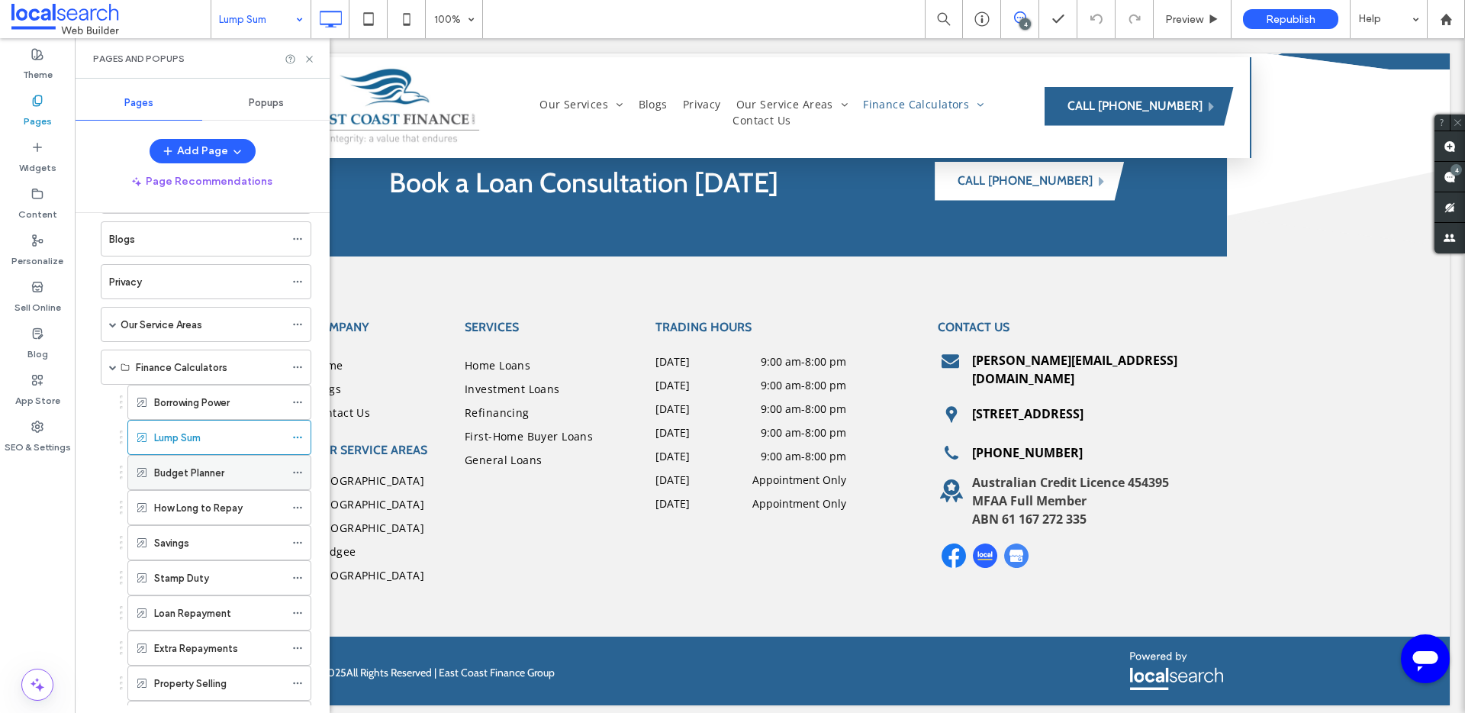
scroll to position [141, 0]
click at [207, 479] on div "How Long to Repay" at bounding box center [219, 469] width 130 height 34
click at [298, 470] on icon at bounding box center [297, 469] width 11 height 11
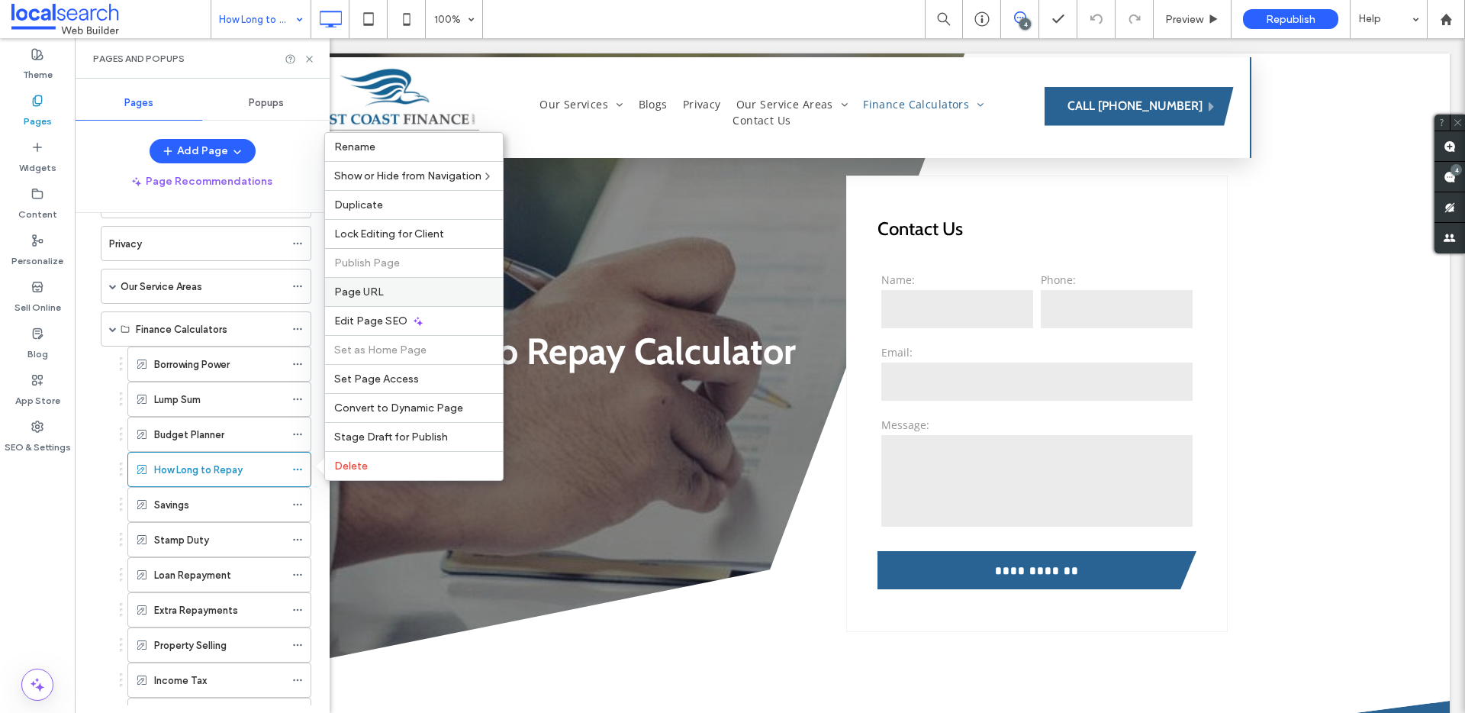
click at [395, 291] on label "Page URL" at bounding box center [413, 291] width 159 height 13
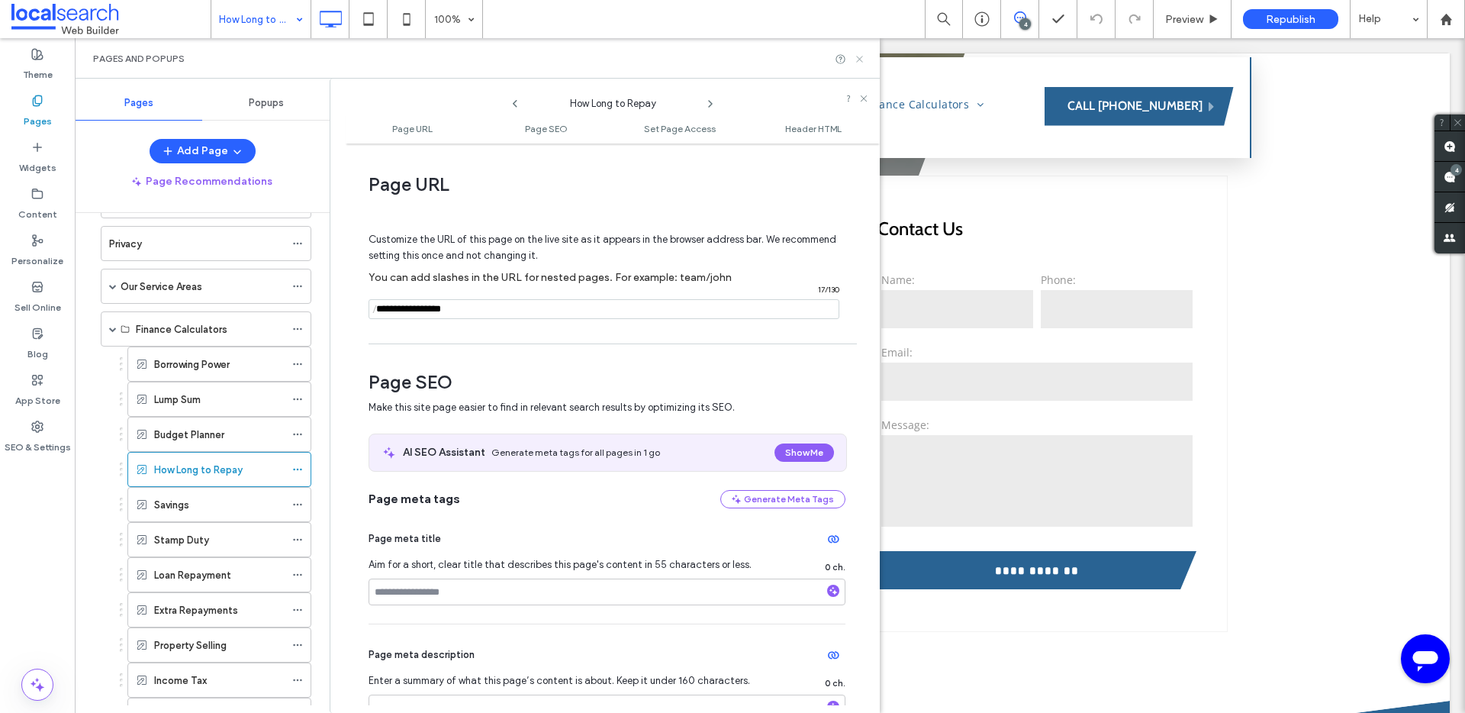
click at [862, 60] on icon at bounding box center [859, 58] width 11 height 11
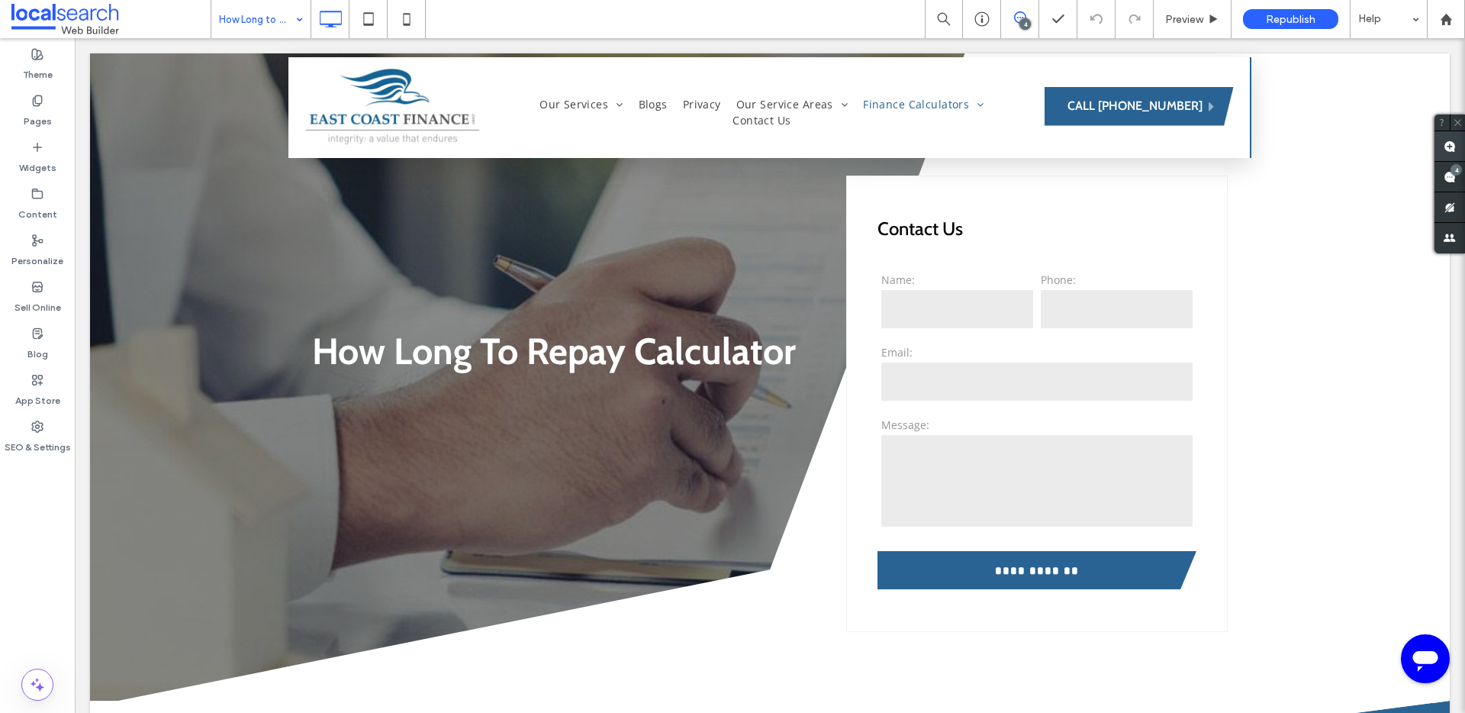
click at [1447, 150] on use at bounding box center [1450, 146] width 12 height 12
click at [1448, 144] on use at bounding box center [1450, 146] width 12 height 12
click at [914, 363] on input "email" at bounding box center [1036, 381] width 311 height 38
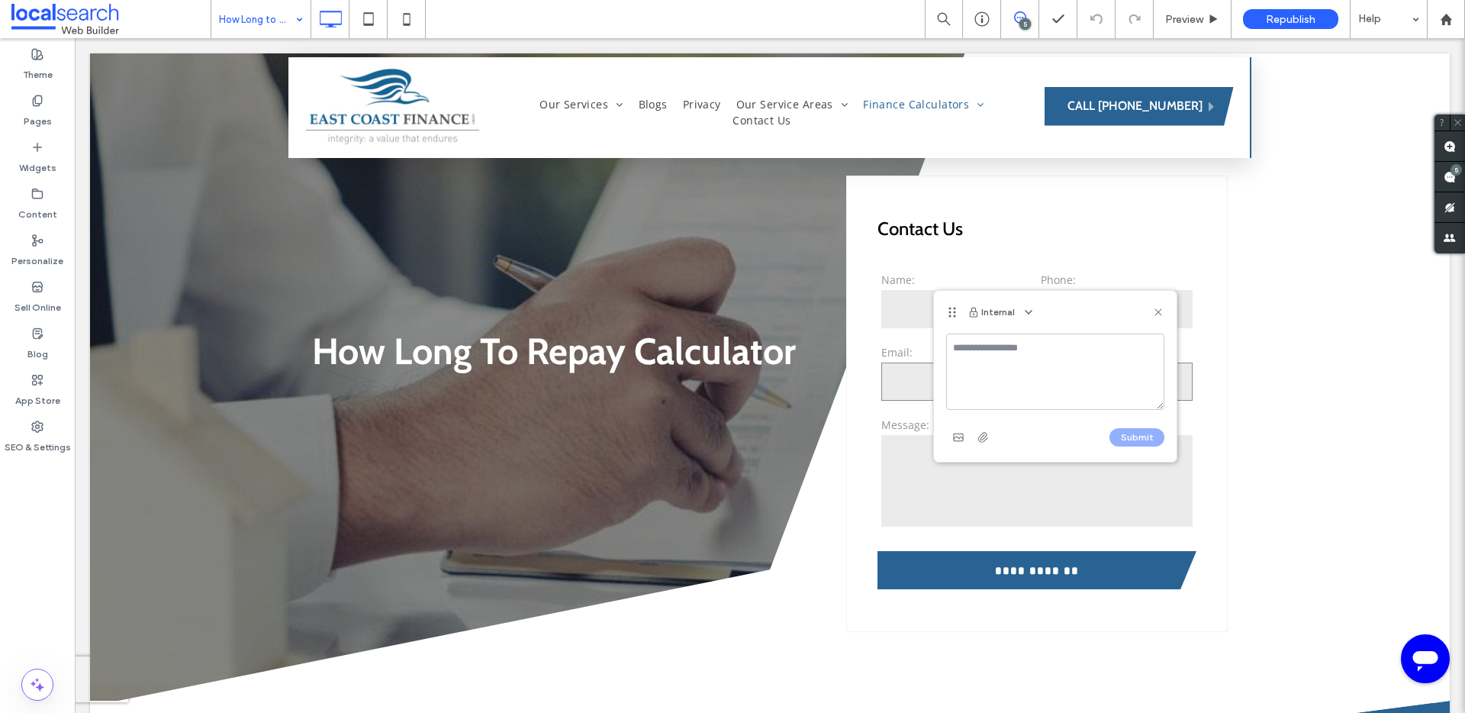
click at [964, 379] on textarea at bounding box center [1055, 371] width 218 height 76
type textarea "**********"
click at [961, 434] on use "button" at bounding box center [958, 437] width 10 height 8
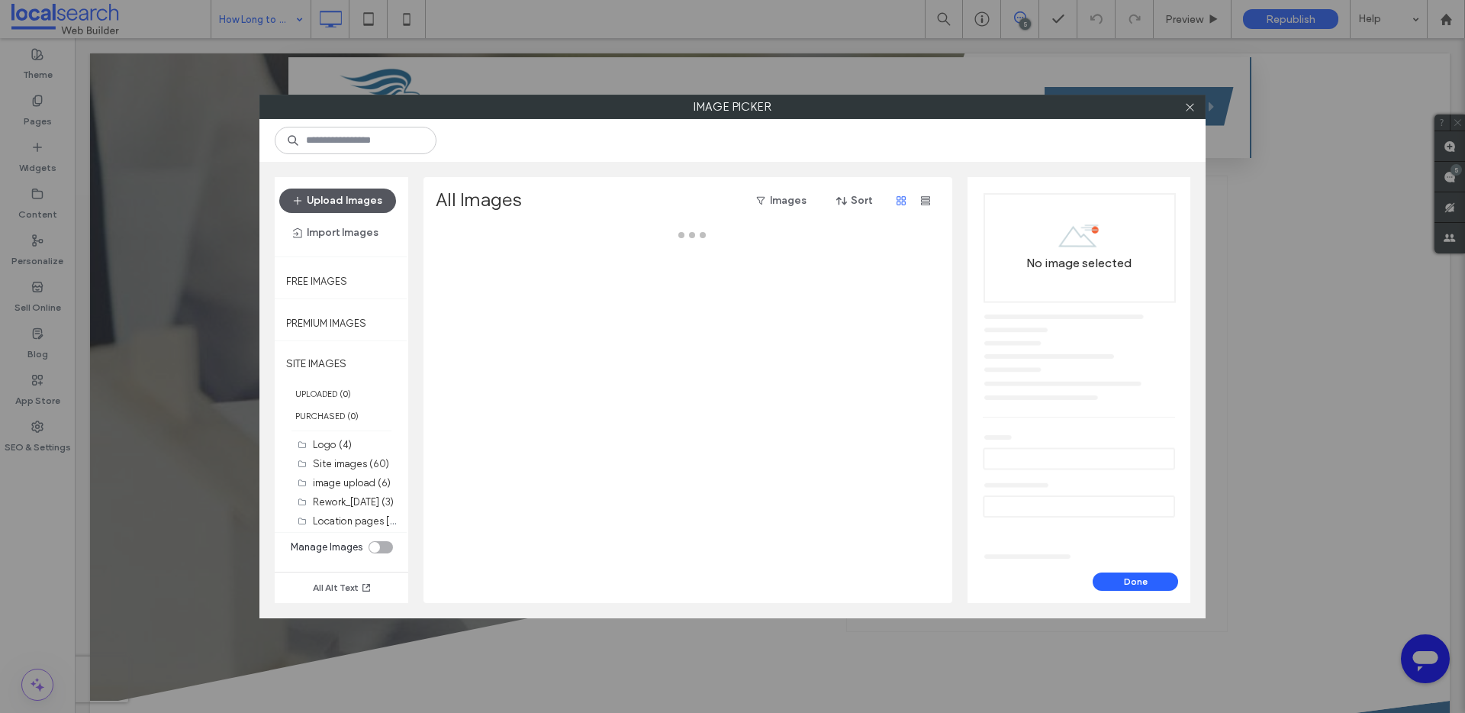
click at [356, 201] on button "Upload Images" at bounding box center [337, 200] width 117 height 24
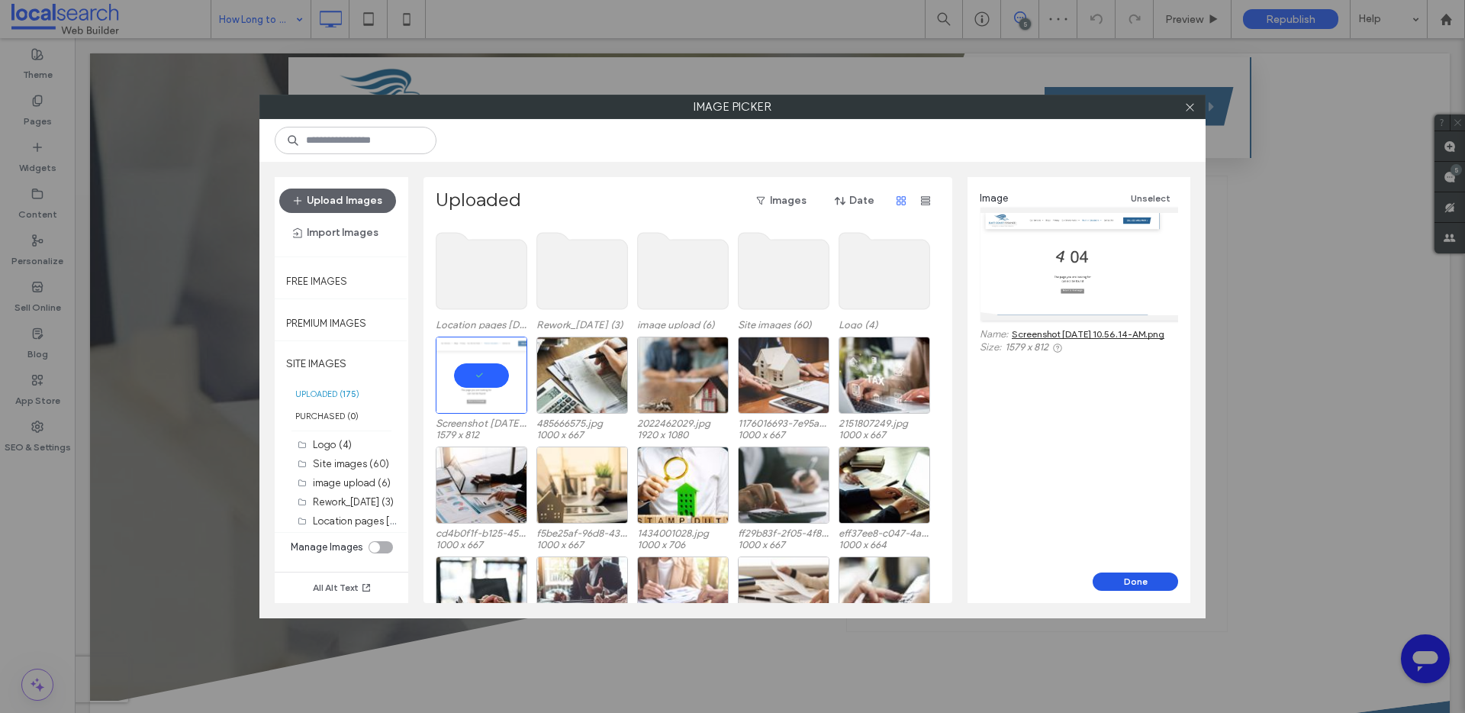
click at [1119, 583] on button "Done" at bounding box center [1135, 581] width 85 height 18
